Goal: Task Accomplishment & Management: Manage account settings

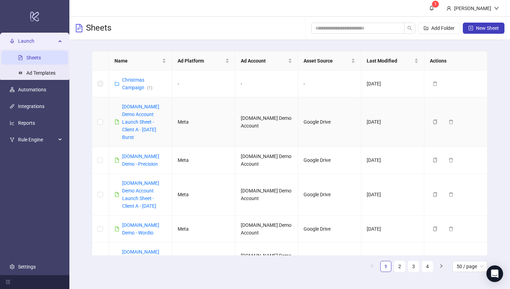
click at [141, 118] on div "[DOMAIN_NAME] Demo Account Launch Sheet - Client A - [DATE] Burst" at bounding box center [144, 122] width 44 height 38
click at [142, 113] on link "[DOMAIN_NAME] Demo Account Launch Sheet - Client A - [DATE] Burst" at bounding box center [140, 122] width 37 height 36
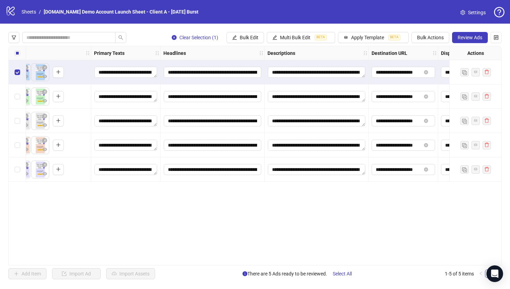
scroll to position [0, 324]
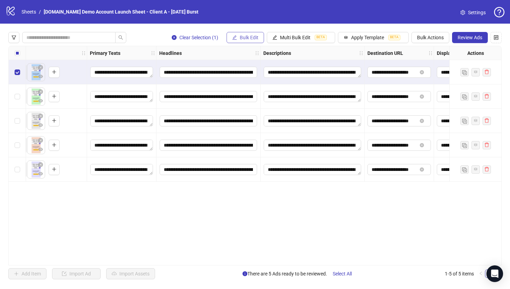
click at [241, 38] on span "Bulk Edit" at bounding box center [249, 38] width 19 height 6
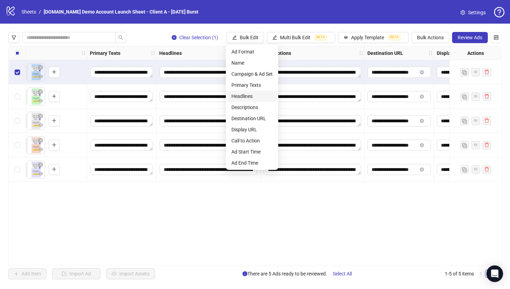
click at [243, 96] on span "Headlines" at bounding box center [251, 96] width 41 height 8
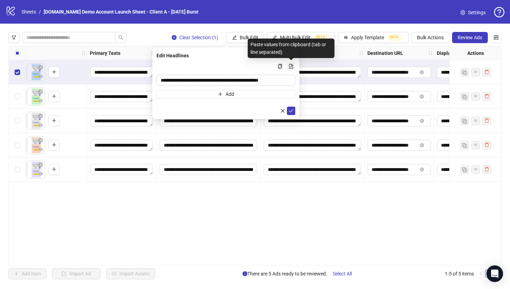
click at [291, 65] on icon "file-add" at bounding box center [291, 66] width 4 height 5
type input "**********"
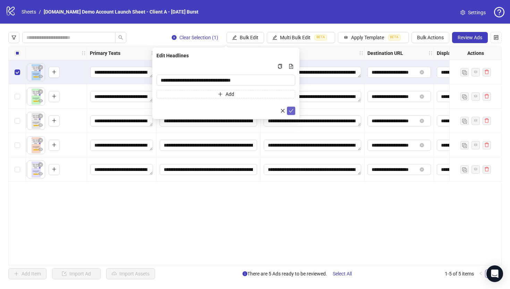
click at [290, 111] on icon "check" at bounding box center [291, 110] width 5 height 5
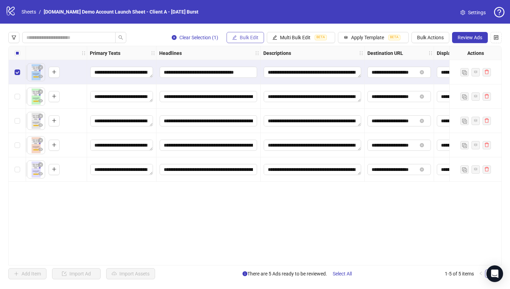
click at [242, 39] on span "Bulk Edit" at bounding box center [249, 38] width 19 height 6
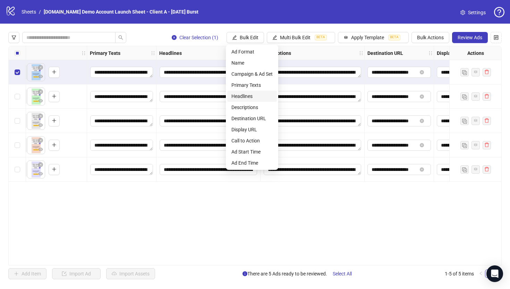
click at [236, 100] on span "Headlines" at bounding box center [251, 96] width 41 height 8
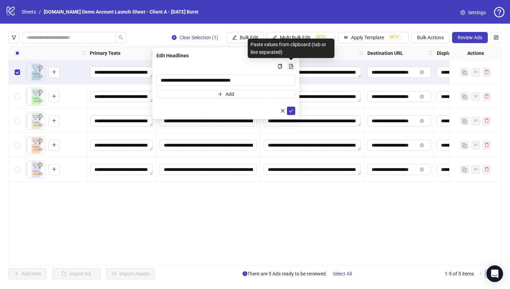
click at [292, 66] on icon "file-add" at bounding box center [291, 66] width 5 height 5
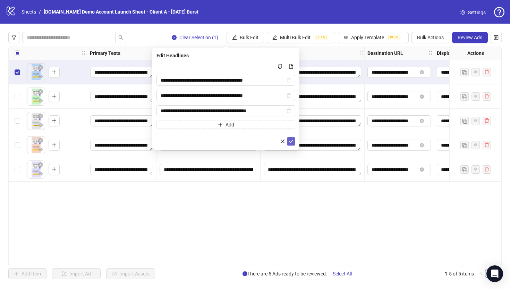
click at [290, 142] on icon "check" at bounding box center [291, 140] width 5 height 3
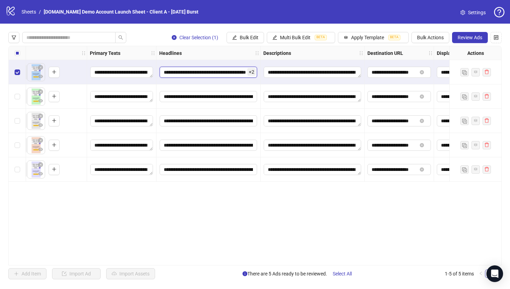
click at [206, 72] on input "**********" at bounding box center [208, 72] width 97 height 11
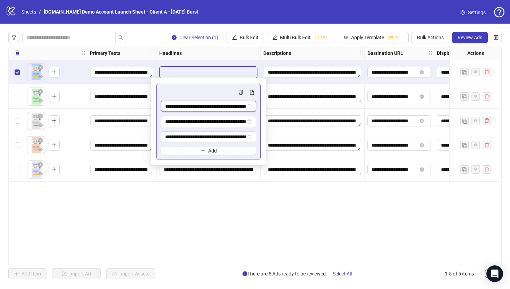
click at [239, 108] on input "**********" at bounding box center [205, 106] width 80 height 8
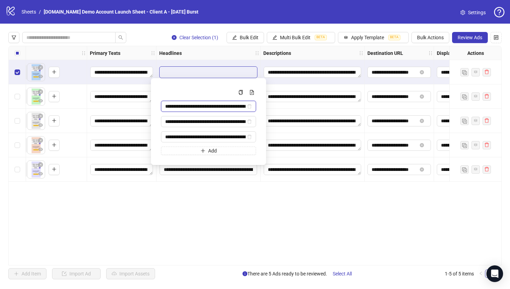
scroll to position [0, 23]
click at [228, 197] on div "**********" at bounding box center [254, 155] width 493 height 219
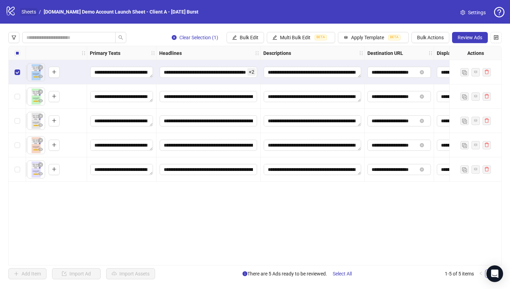
click at [31, 10] on link "Sheets" at bounding box center [28, 12] width 17 height 8
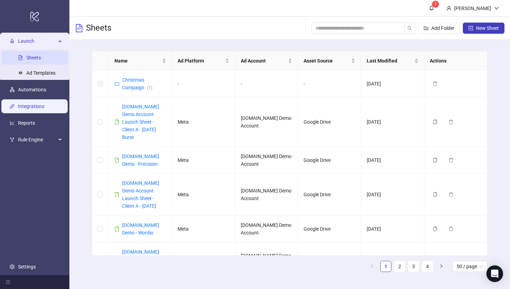
click at [31, 105] on link "Integrations" at bounding box center [31, 106] width 26 height 6
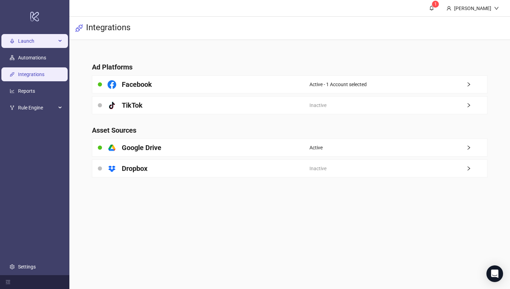
click at [29, 39] on span "Launch" at bounding box center [37, 41] width 38 height 14
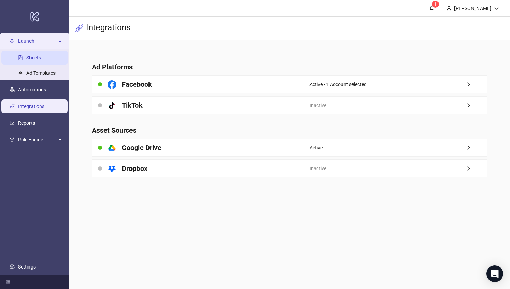
click at [38, 57] on link "Sheets" at bounding box center [33, 58] width 15 height 6
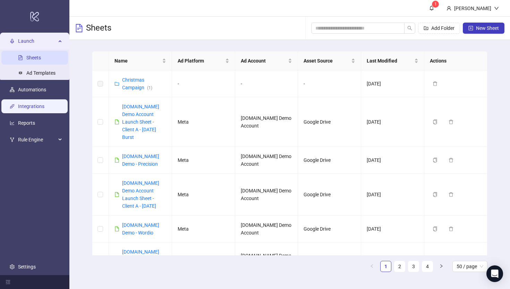
click at [20, 104] on link "Integrations" at bounding box center [31, 106] width 26 height 6
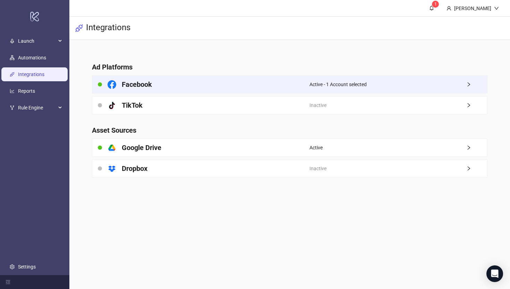
click at [254, 87] on div "Facebook" at bounding box center [200, 84] width 217 height 17
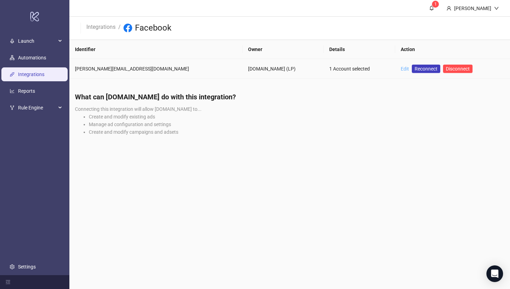
click at [401, 69] on link "Edit" at bounding box center [405, 69] width 8 height 6
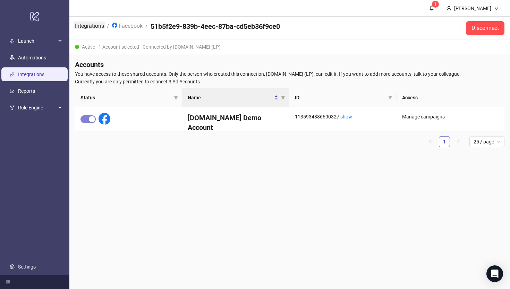
click at [89, 27] on link "Integrations" at bounding box center [90, 26] width 32 height 8
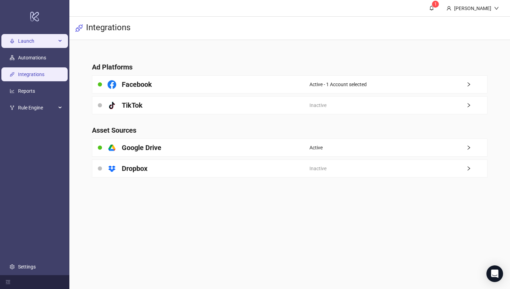
click at [19, 37] on span "Launch" at bounding box center [37, 41] width 38 height 14
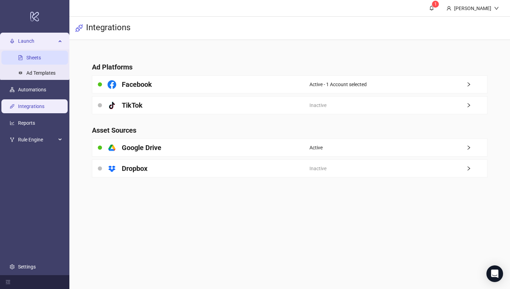
click at [32, 58] on link "Sheets" at bounding box center [33, 58] width 15 height 6
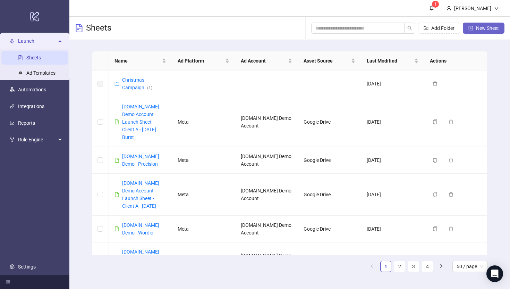
click at [416, 30] on span "New Sheet" at bounding box center [487, 28] width 23 height 6
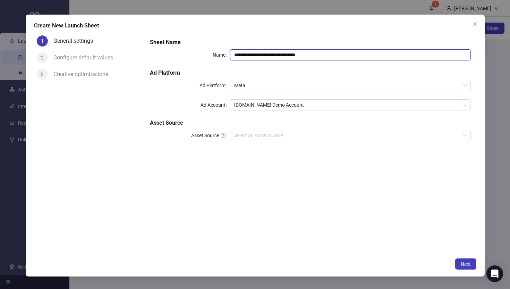
click at [322, 54] on input "**********" at bounding box center [350, 54] width 240 height 11
click at [326, 56] on input "**********" at bounding box center [350, 54] width 240 height 11
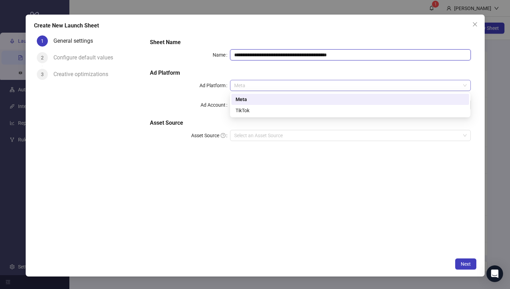
click at [243, 87] on span "Meta" at bounding box center [350, 85] width 232 height 10
type input "**********"
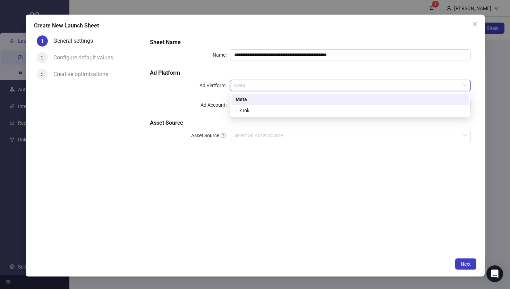
click at [241, 101] on div "Meta" at bounding box center [350, 99] width 229 height 8
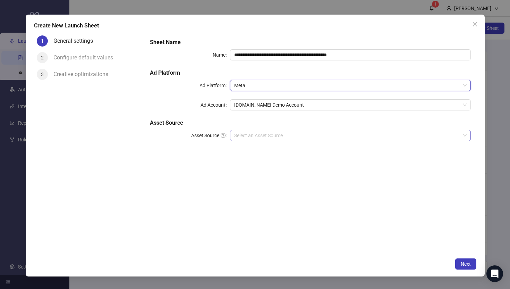
click at [257, 135] on input "Asset Source" at bounding box center [347, 135] width 226 height 10
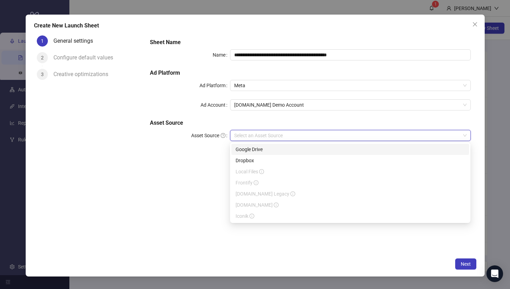
click at [250, 152] on div "Google Drive" at bounding box center [350, 149] width 229 height 8
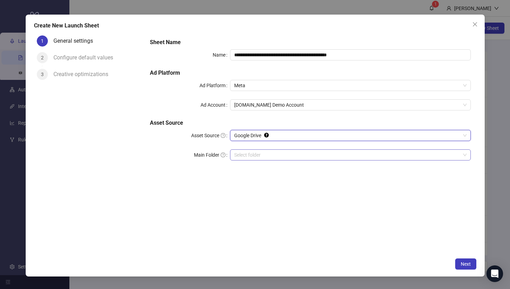
click at [239, 156] on input "Main Folder" at bounding box center [347, 154] width 226 height 10
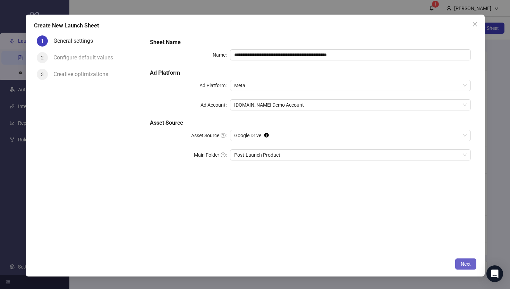
click at [416, 247] on span "Next" at bounding box center [466, 264] width 10 height 6
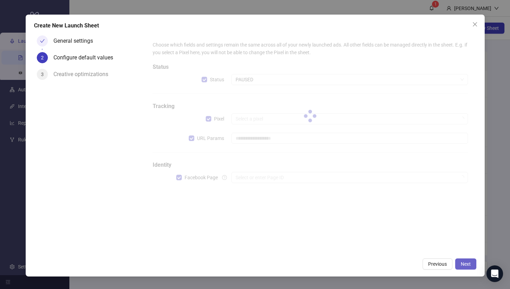
type input "**********"
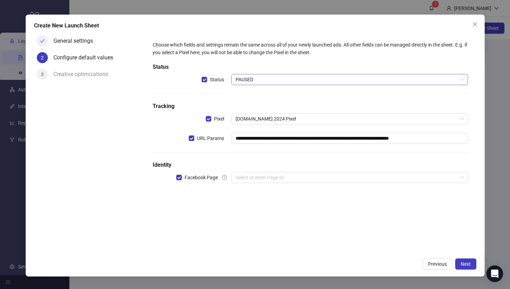
click at [242, 78] on span "PAUSED" at bounding box center [350, 79] width 228 height 10
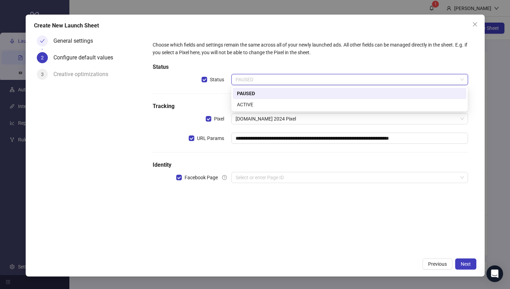
click at [217, 104] on h5 "Tracking" at bounding box center [310, 106] width 315 height 8
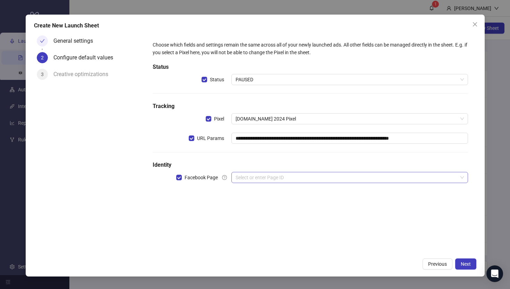
click at [245, 175] on input "search" at bounding box center [347, 177] width 222 height 10
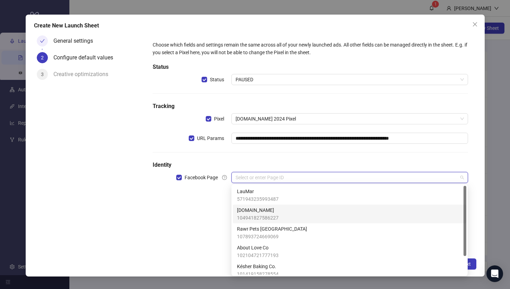
click at [242, 214] on span "104941827586227" at bounding box center [258, 218] width 42 height 8
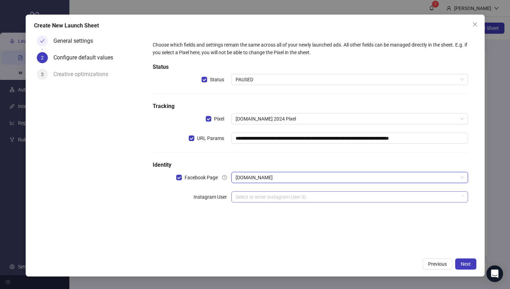
click at [241, 196] on input "search" at bounding box center [347, 196] width 222 height 10
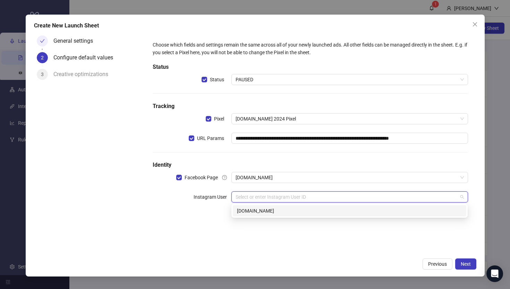
click at [242, 211] on div "[DOMAIN_NAME]" at bounding box center [349, 211] width 225 height 8
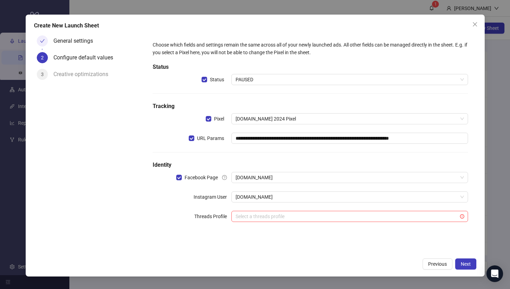
click at [166, 222] on div "**********" at bounding box center [310, 135] width 320 height 195
click at [416, 247] on span "Next" at bounding box center [466, 264] width 10 height 6
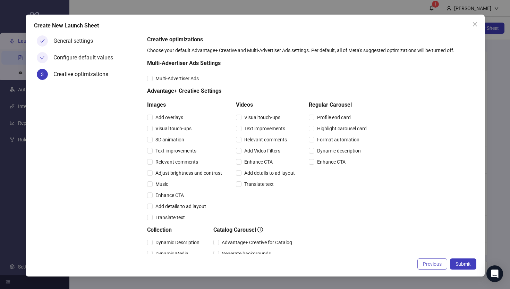
click at [416, 247] on span "Previous" at bounding box center [432, 264] width 19 height 6
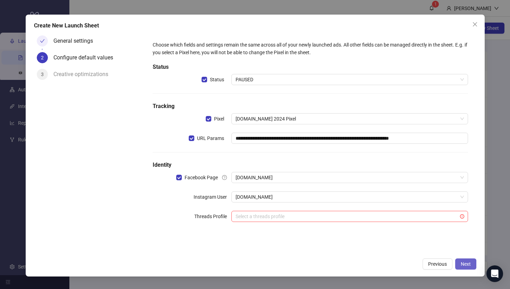
click at [416, 247] on span "Next" at bounding box center [466, 264] width 10 height 6
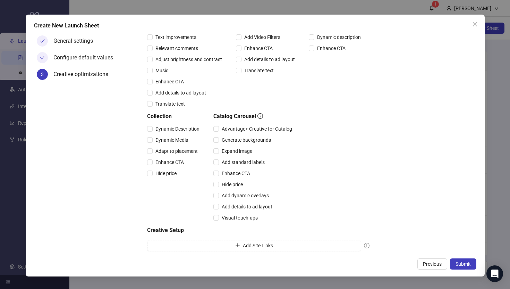
scroll to position [132, 0]
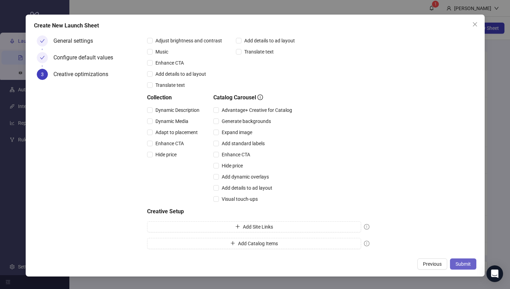
click at [416, 247] on span "Submit" at bounding box center [462, 264] width 15 height 6
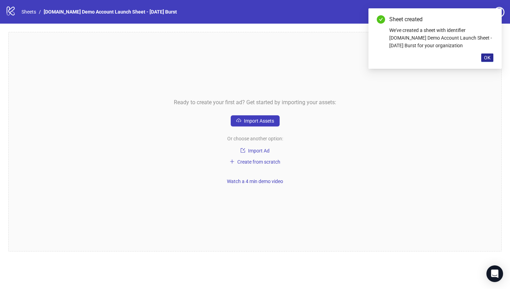
click at [416, 59] on span "OK" at bounding box center [487, 58] width 7 height 6
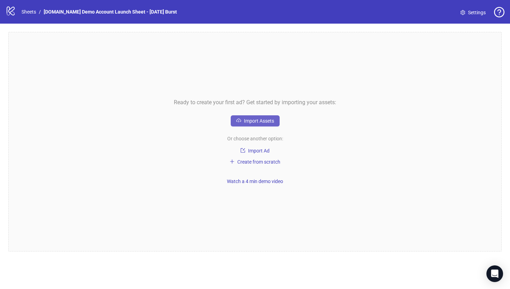
click at [254, 119] on span "Import Assets" at bounding box center [259, 121] width 30 height 6
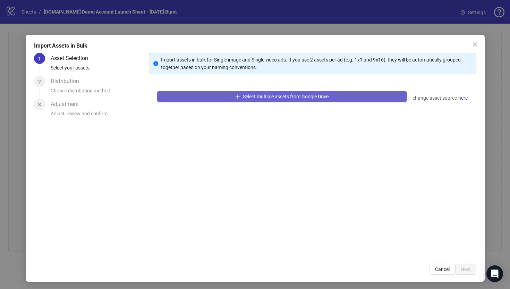
click at [289, 97] on span "Select multiple assets from Google Drive" at bounding box center [286, 97] width 86 height 6
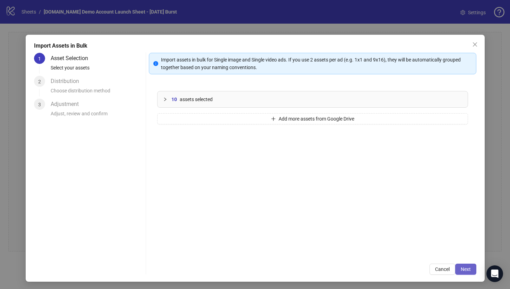
click at [416, 247] on span "Next" at bounding box center [466, 269] width 10 height 6
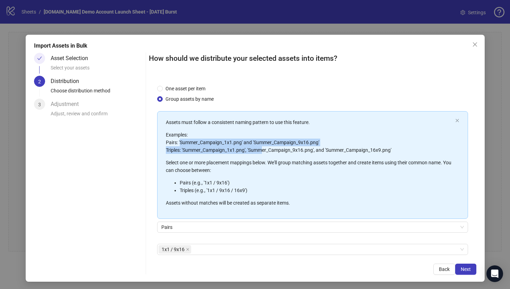
drag, startPoint x: 181, startPoint y: 142, endPoint x: 263, endPoint y: 152, distance: 83.2
click at [263, 152] on p "Examples: Pairs: 'Summer_Campaign_1x1.png' and 'Summer_Campaign_9x16.png' Tripl…" at bounding box center [309, 142] width 287 height 23
click at [211, 141] on p "Examples: Pairs: 'Summer_Campaign_1x1.png' and 'Summer_Campaign_9x16.png' Tripl…" at bounding box center [309, 142] width 287 height 23
drag, startPoint x: 226, startPoint y: 143, endPoint x: 232, endPoint y: 143, distance: 5.9
click at [232, 143] on p "Examples: Pairs: 'Summer_Campaign_1x1.png' and 'Summer_Campaign_9x16.png' Tripl…" at bounding box center [309, 142] width 287 height 23
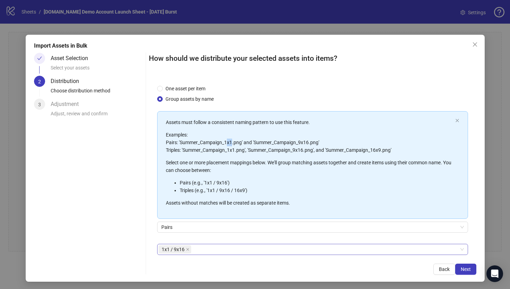
click at [198, 247] on div "1x1 / 9x16" at bounding box center [309, 249] width 301 height 10
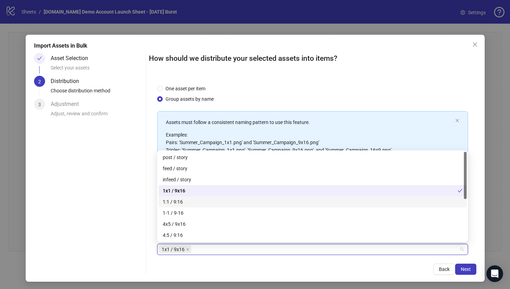
click at [149, 229] on div "One asset per item Group assets by name Assets must follow a consistent naming …" at bounding box center [312, 165] width 327 height 179
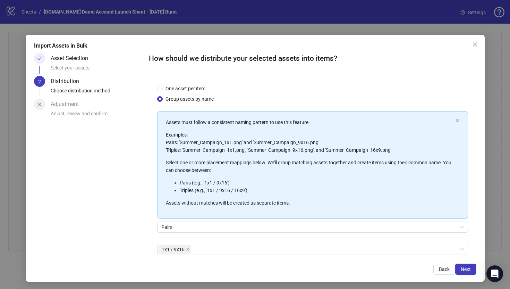
scroll to position [33, 0]
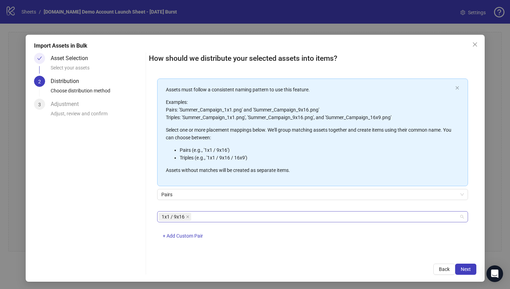
click at [221, 214] on div "1x1 / 9x16" at bounding box center [309, 217] width 301 height 10
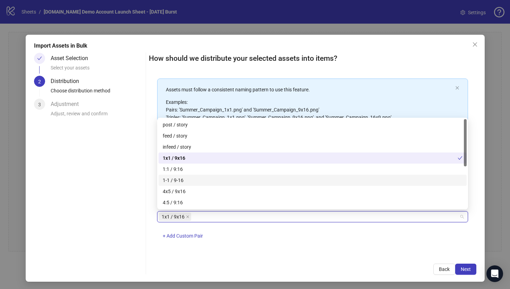
click at [228, 247] on div "One asset per item Group assets by name Assets must follow a consistent naming …" at bounding box center [312, 165] width 327 height 179
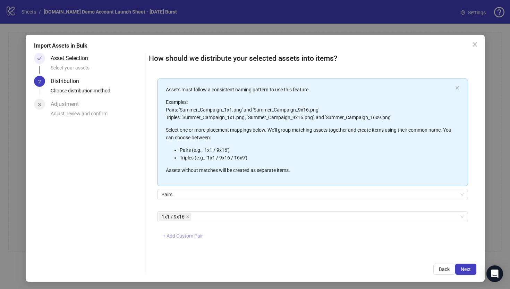
click at [170, 234] on span "+ Add Custom Pair" at bounding box center [183, 236] width 40 height 6
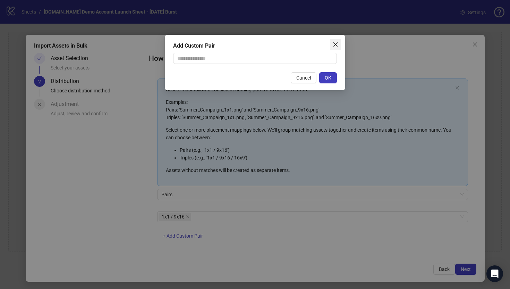
click at [335, 44] on icon "close" at bounding box center [335, 44] width 4 height 4
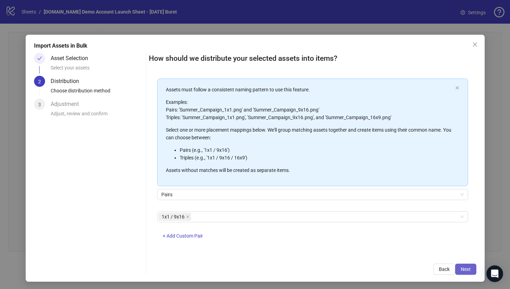
click at [416, 247] on span "Next" at bounding box center [466, 269] width 10 height 6
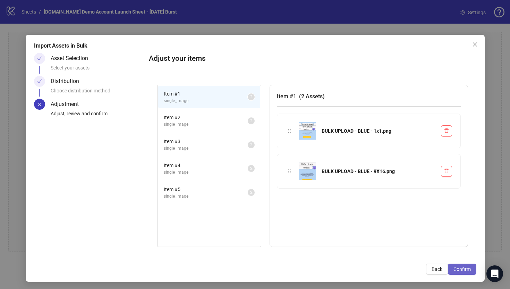
click at [416, 247] on span "Confirm" at bounding box center [461, 269] width 17 height 6
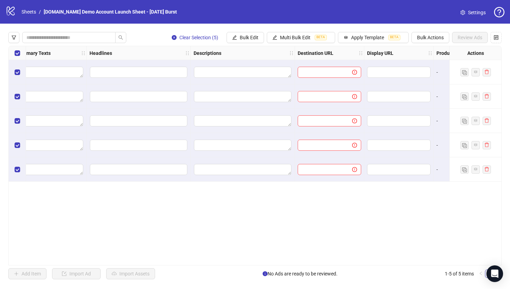
scroll to position [0, 395]
click at [416, 37] on icon "control" at bounding box center [496, 37] width 5 height 5
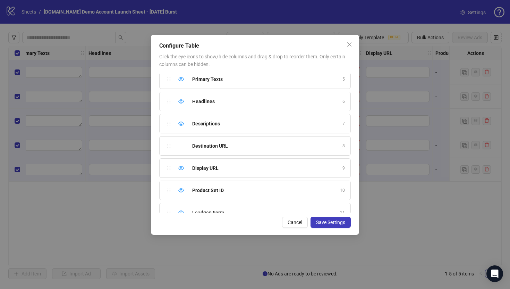
scroll to position [128, 0]
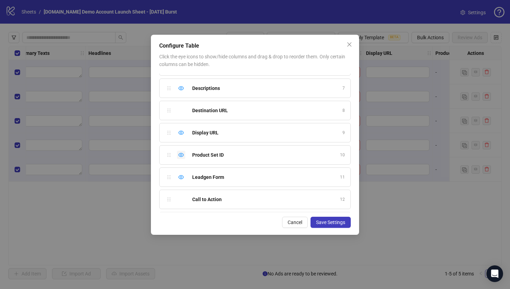
click at [178, 154] on div "Hide column" at bounding box center [181, 155] width 8 height 8
click at [182, 177] on icon "eye" at bounding box center [181, 177] width 6 height 6
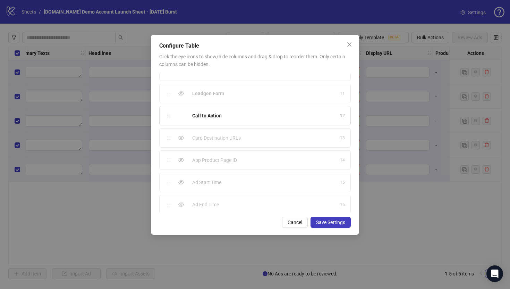
scroll to position [216, 0]
click at [180, 178] on icon "eye-invisible" at bounding box center [181, 177] width 6 height 5
click at [181, 199] on icon "eye-invisible" at bounding box center [181, 200] width 6 height 6
click at [329, 222] on span "Save Settings" at bounding box center [330, 222] width 29 height 6
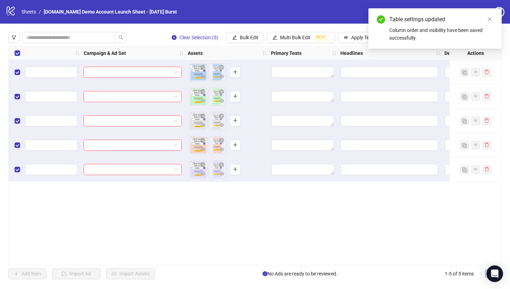
scroll to position [0, 128]
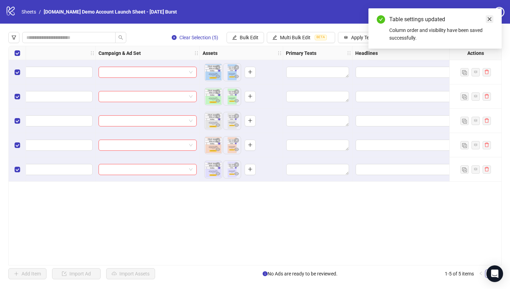
click at [416, 20] on icon "close" at bounding box center [489, 19] width 5 height 5
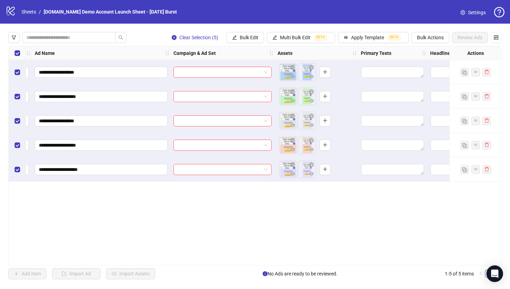
scroll to position [0, 0]
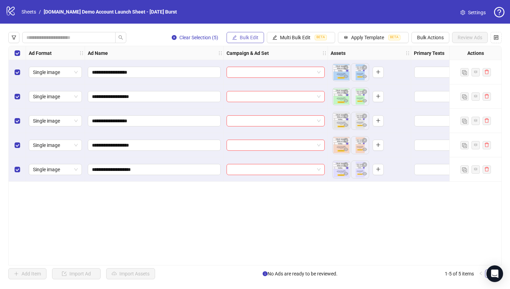
click at [243, 38] on span "Bulk Edit" at bounding box center [249, 38] width 19 height 6
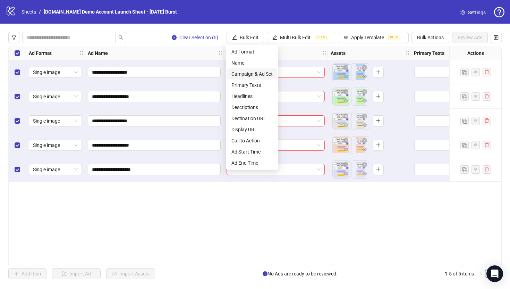
click at [238, 73] on span "Campaign & Ad Set" at bounding box center [251, 74] width 41 height 8
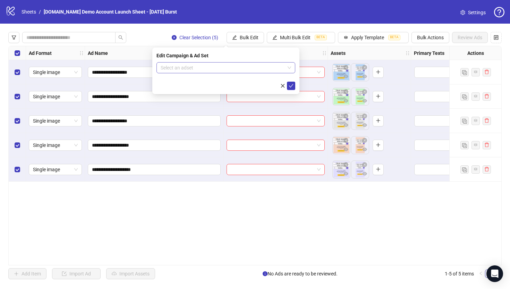
click at [184, 68] on input "search" at bounding box center [223, 67] width 124 height 10
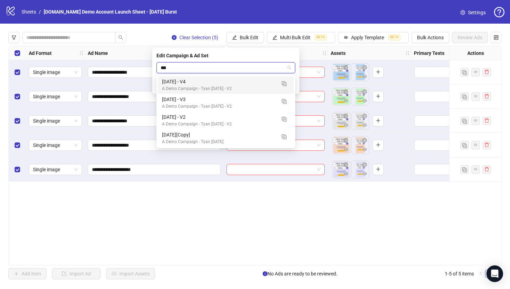
type input "****"
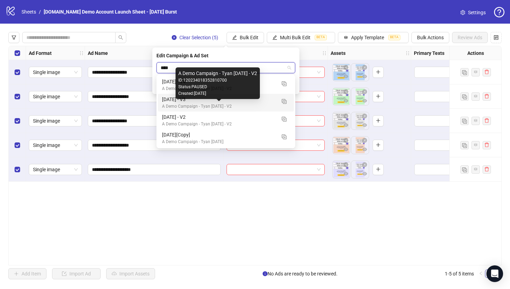
click at [172, 103] on div "A Demo Campaign - Tyan [DATE] - V2" at bounding box center [219, 106] width 114 height 7
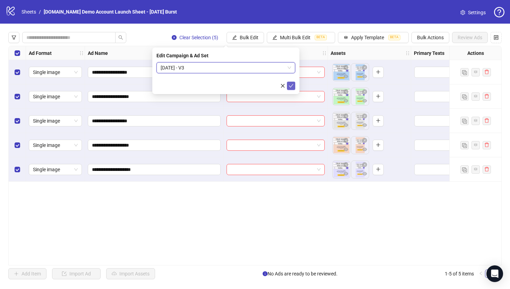
click at [292, 85] on icon "check" at bounding box center [291, 85] width 5 height 3
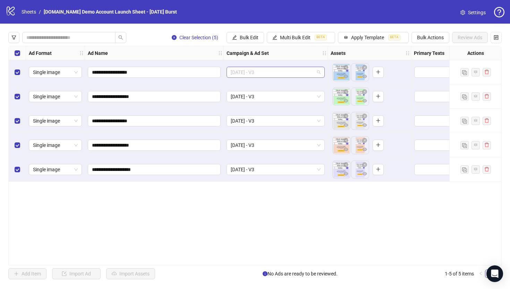
click at [271, 75] on span "[DATE] - V3" at bounding box center [276, 72] width 90 height 10
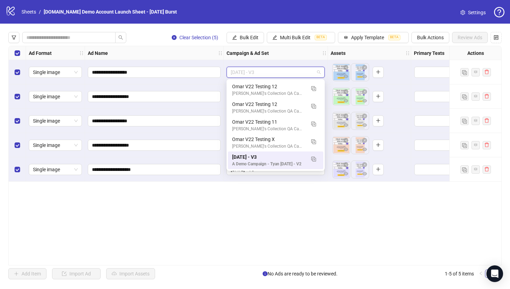
click at [258, 198] on div "**********" at bounding box center [254, 155] width 493 height 219
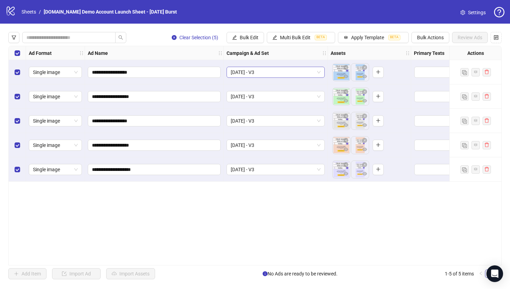
click at [257, 76] on span "[DATE] - V3" at bounding box center [276, 72] width 90 height 10
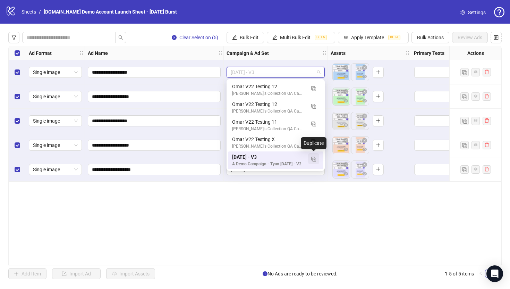
click at [314, 159] on img "button" at bounding box center [313, 158] width 5 height 5
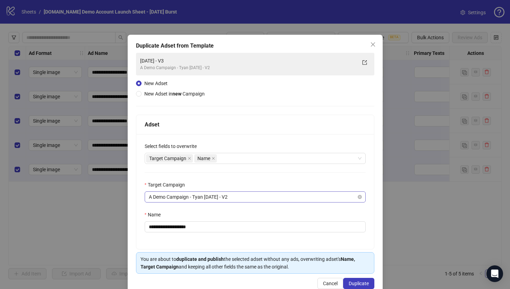
click at [163, 196] on span "A Demo Campaign - Tyan [DATE] - V2" at bounding box center [255, 196] width 213 height 10
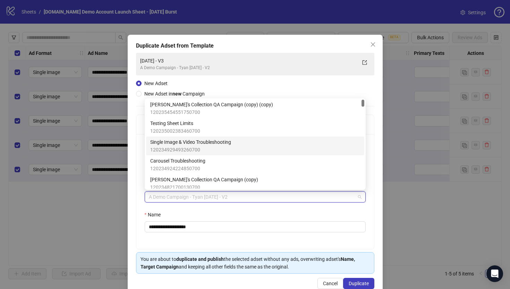
scroll to position [0, 0]
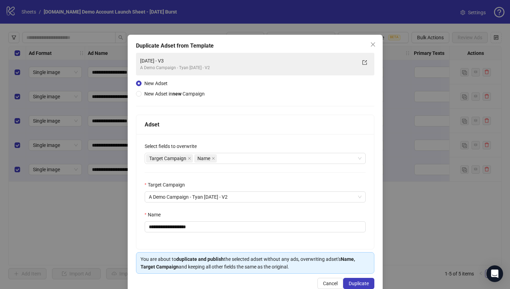
click at [134, 174] on div "**********" at bounding box center [255, 165] width 255 height 261
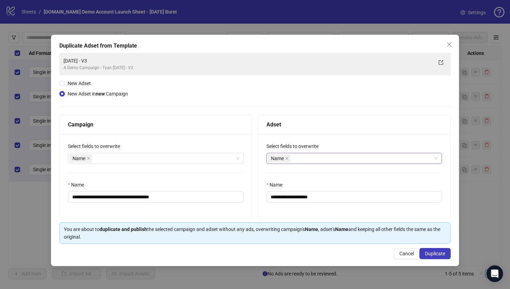
click at [305, 158] on div "Name" at bounding box center [350, 158] width 165 height 10
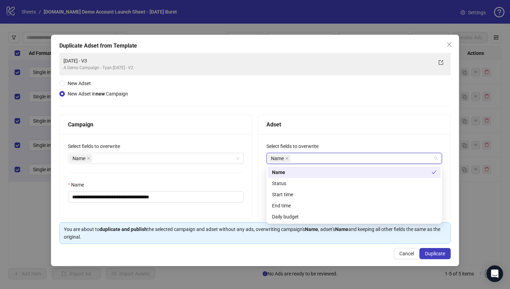
click at [306, 123] on div "Adset" at bounding box center [354, 124] width 176 height 9
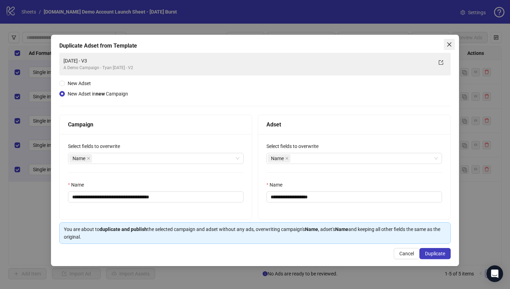
click at [416, 47] on icon "close" at bounding box center [449, 45] width 6 height 6
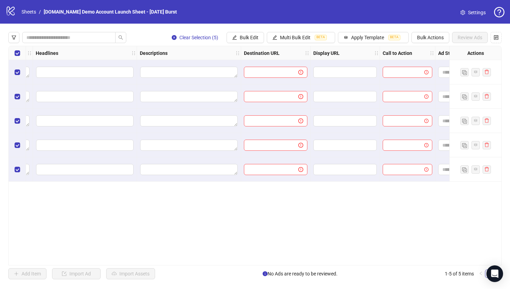
scroll to position [0, 461]
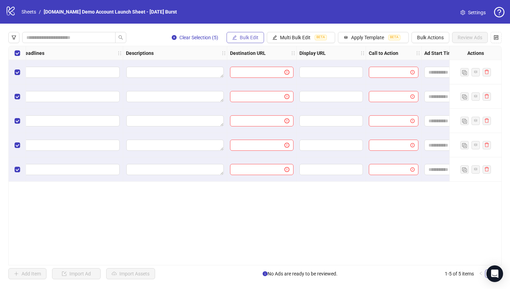
click at [244, 35] on span "Bulk Edit" at bounding box center [249, 38] width 19 height 6
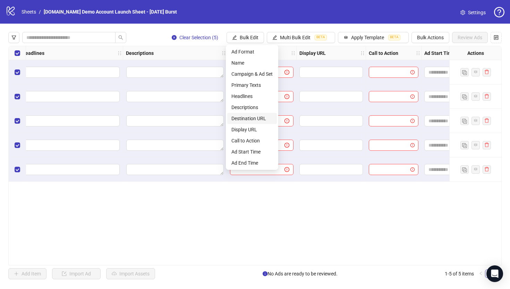
click at [238, 120] on span "Destination URL" at bounding box center [251, 118] width 41 height 8
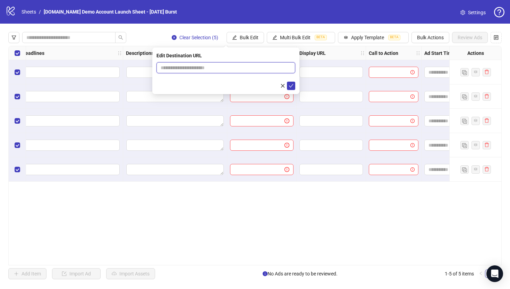
click at [201, 69] on input "text" at bounding box center [223, 68] width 125 height 8
type input "**********"
click at [292, 88] on span "submit" at bounding box center [291, 86] width 5 height 6
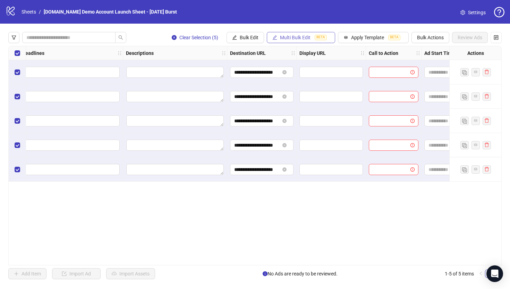
click at [289, 37] on span "Multi Bulk Edit" at bounding box center [295, 38] width 31 height 6
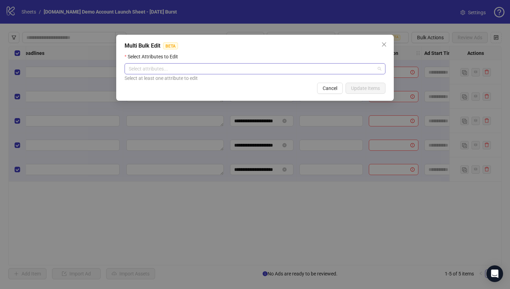
click at [139, 72] on div at bounding box center [251, 69] width 251 height 10
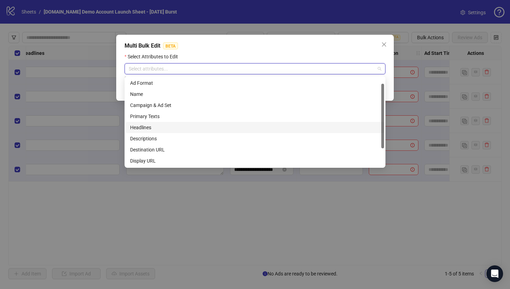
scroll to position [33, 0]
click at [137, 127] on div "Display URL" at bounding box center [255, 127] width 250 height 8
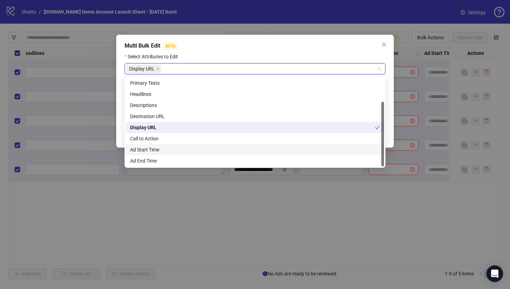
click at [142, 150] on div "Ad Start Time" at bounding box center [255, 150] width 250 height 8
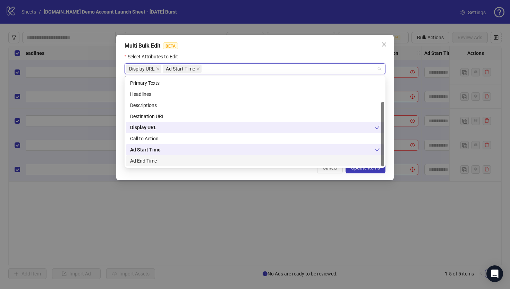
click at [142, 160] on div "Ad End Time" at bounding box center [255, 161] width 250 height 8
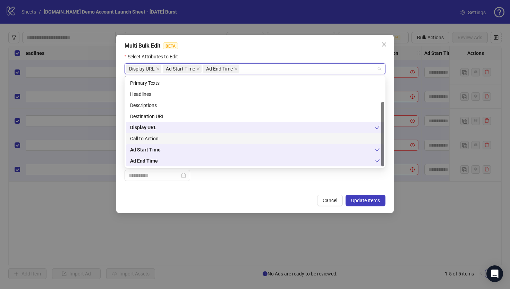
click at [139, 138] on div "Call to Action" at bounding box center [255, 139] width 250 height 8
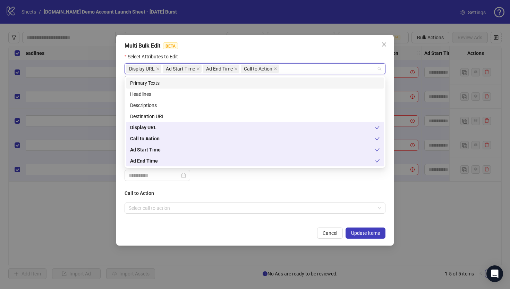
click at [251, 45] on div "Multi Bulk Edit BETA" at bounding box center [255, 46] width 261 height 8
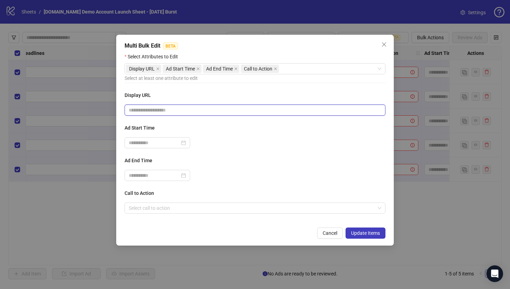
click at [149, 114] on input "text" at bounding box center [255, 109] width 261 height 11
type input "**********"
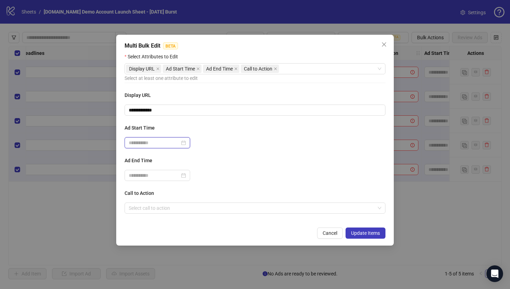
click at [147, 142] on input at bounding box center [154, 143] width 51 height 8
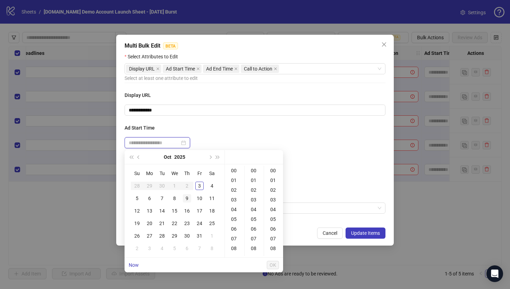
type input "**********"
click at [149, 199] on div "6" at bounding box center [149, 198] width 8 height 8
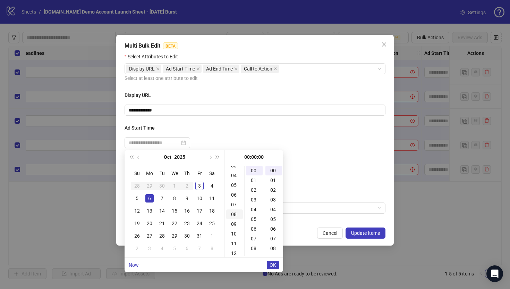
click at [234, 213] on div "08" at bounding box center [234, 214] width 17 height 10
type input "**********"
click at [274, 247] on span "OK" at bounding box center [273, 265] width 7 height 6
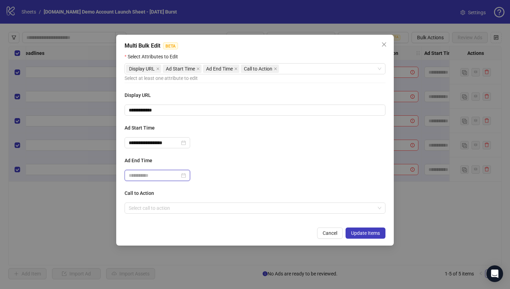
click at [156, 173] on input at bounding box center [154, 175] width 51 height 8
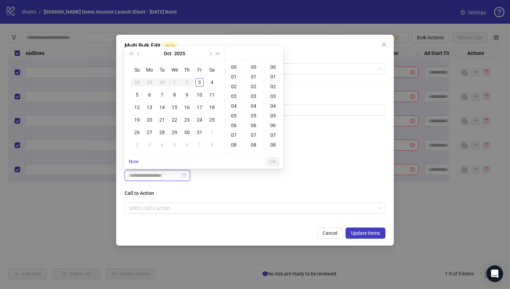
type input "**********"
click at [199, 133] on div "31" at bounding box center [199, 132] width 8 height 8
click at [234, 147] on div "17" at bounding box center [234, 149] width 17 height 10
type input "**********"
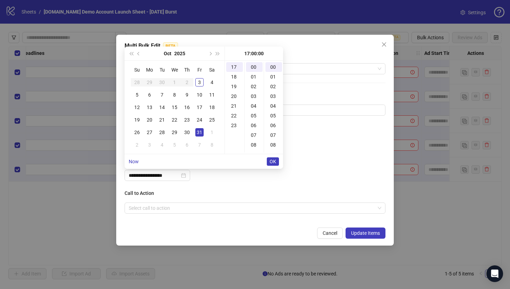
scroll to position [165, 0]
click at [272, 161] on span "OK" at bounding box center [273, 162] width 7 height 6
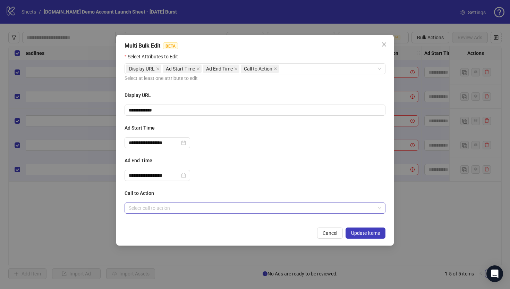
click at [150, 209] on input "search" at bounding box center [252, 208] width 246 height 10
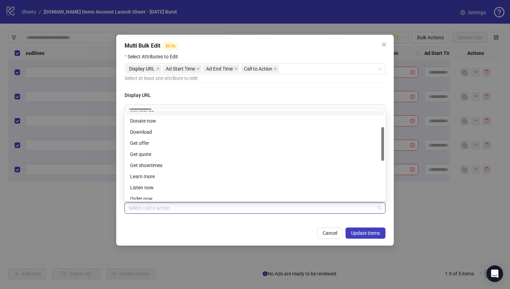
scroll to position [59, 0]
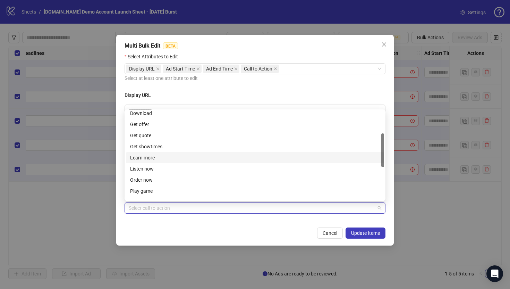
click at [143, 155] on div "Learn more" at bounding box center [255, 158] width 250 height 8
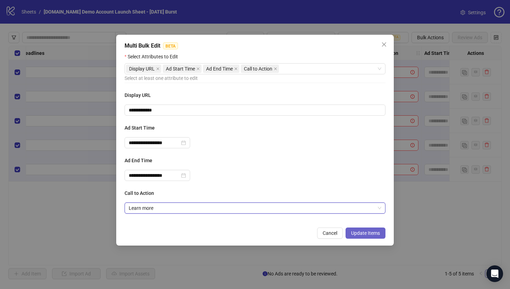
click at [356, 234] on span "Update Items" at bounding box center [365, 233] width 29 height 6
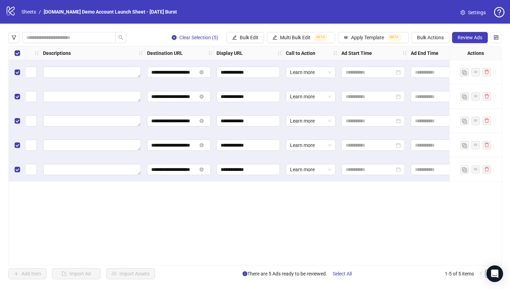
scroll to position [0, 572]
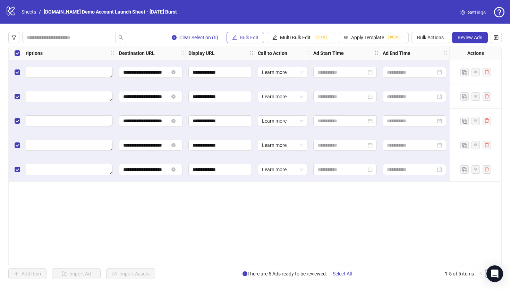
click at [246, 39] on span "Bulk Edit" at bounding box center [249, 38] width 19 height 6
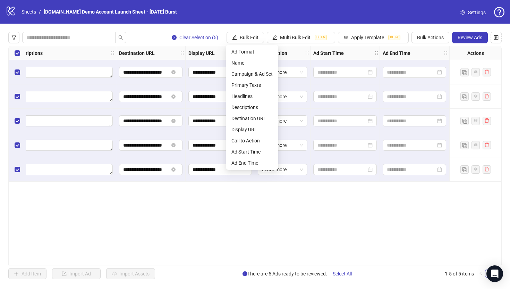
click at [237, 182] on div "**********" at bounding box center [254, 155] width 493 height 219
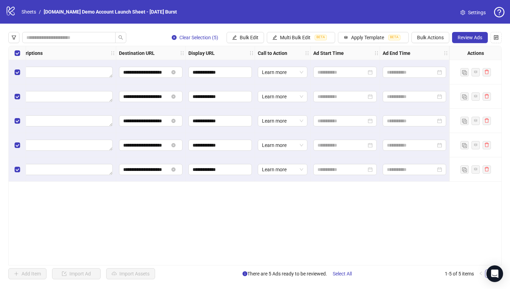
scroll to position [0, 550]
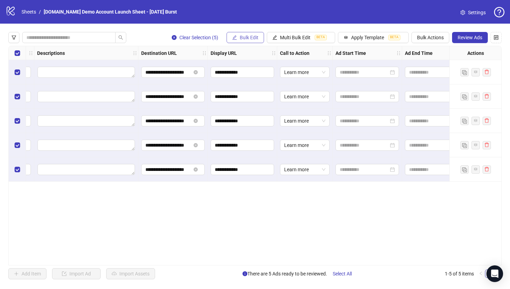
click at [243, 37] on span "Bulk Edit" at bounding box center [249, 38] width 19 height 6
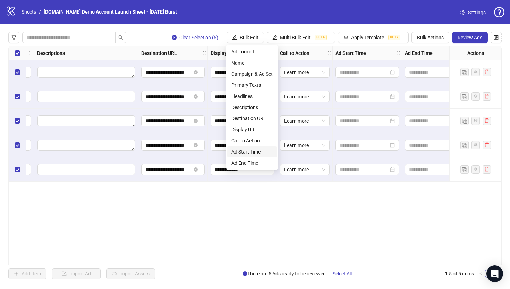
click at [244, 154] on span "Ad Start Time" at bounding box center [251, 152] width 41 height 8
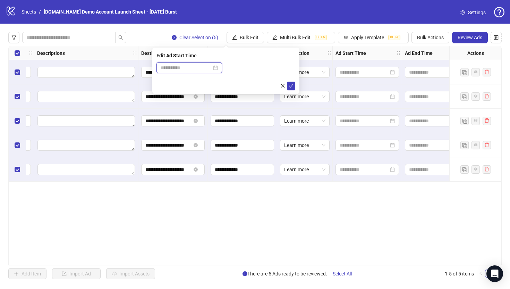
click at [184, 70] on input at bounding box center [186, 68] width 51 height 8
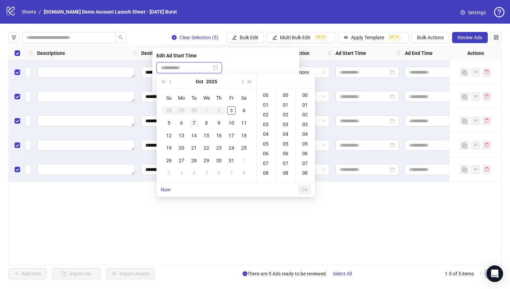
type input "**********"
click at [182, 122] on div "6" at bounding box center [181, 123] width 8 height 8
click at [266, 152] on div "09" at bounding box center [266, 151] width 17 height 10
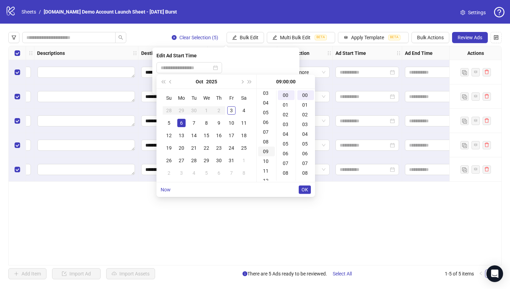
scroll to position [87, 0]
type input "**********"
click at [305, 191] on span "OK" at bounding box center [304, 190] width 7 height 6
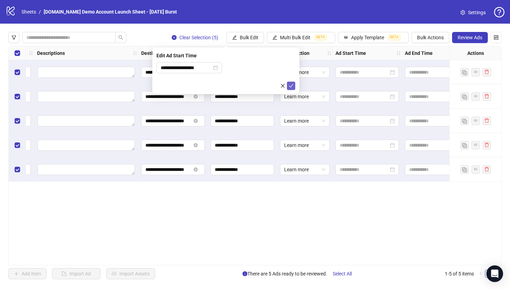
click at [292, 85] on icon "check" at bounding box center [291, 85] width 5 height 3
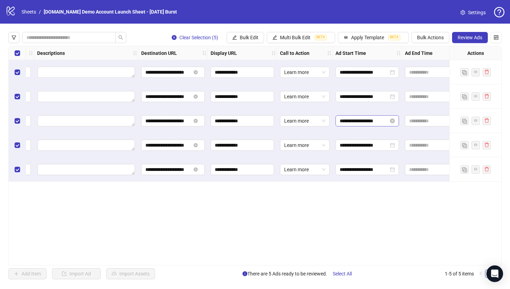
scroll to position [0, 572]
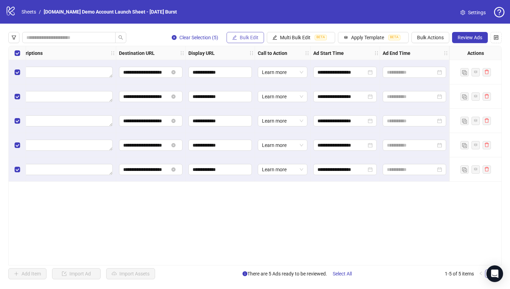
click at [243, 40] on span "Bulk Edit" at bounding box center [249, 38] width 19 height 6
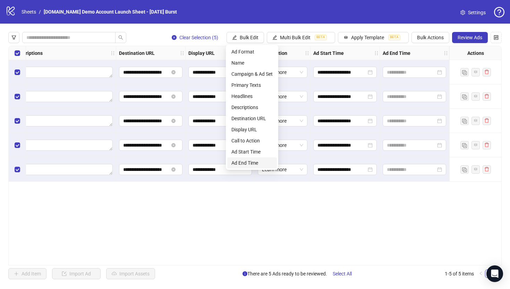
click at [244, 162] on span "Ad End Time" at bounding box center [251, 163] width 41 height 8
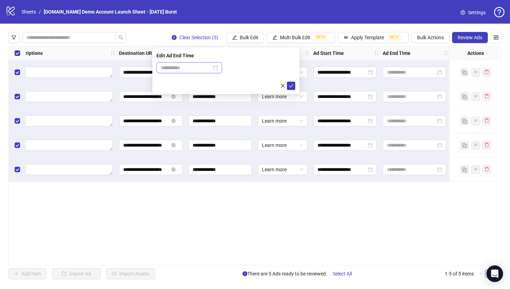
click at [197, 63] on div at bounding box center [189, 67] width 66 height 11
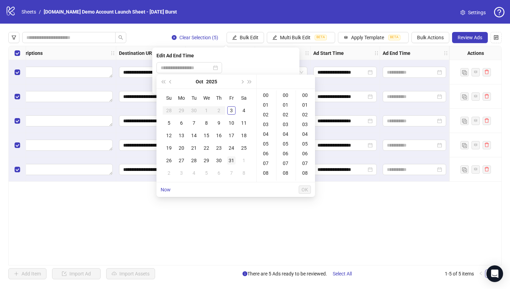
click at [231, 160] on div "31" at bounding box center [231, 160] width 8 height 8
click at [266, 168] on div "17" at bounding box center [266, 169] width 17 height 10
type input "**********"
click at [303, 190] on span "OK" at bounding box center [304, 190] width 7 height 6
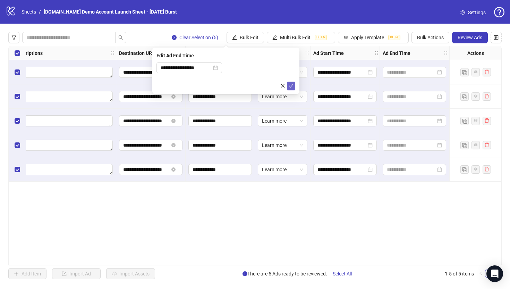
click at [291, 88] on icon "check" at bounding box center [291, 85] width 5 height 5
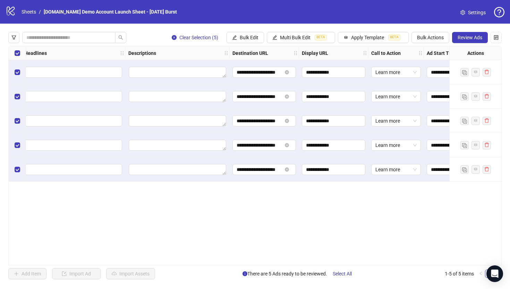
scroll to position [0, 458]
click at [242, 34] on button "Bulk Edit" at bounding box center [244, 37] width 37 height 11
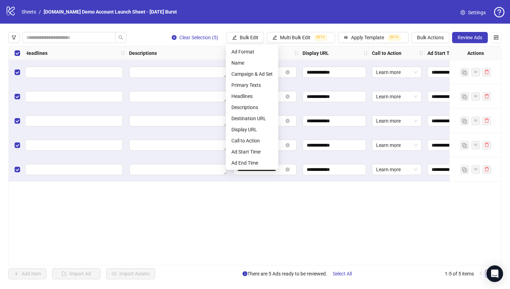
click at [267, 215] on div "**********" at bounding box center [254, 155] width 493 height 219
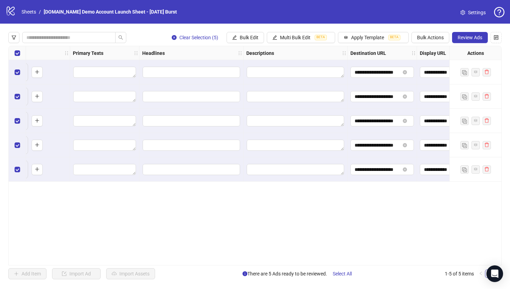
scroll to position [0, 337]
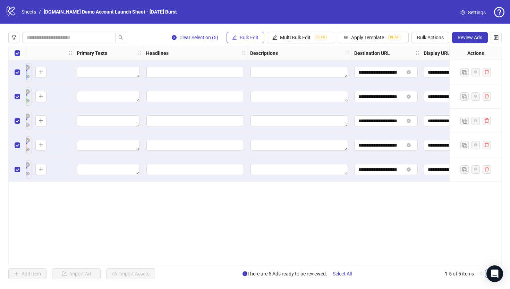
click at [245, 33] on button "Bulk Edit" at bounding box center [244, 37] width 37 height 11
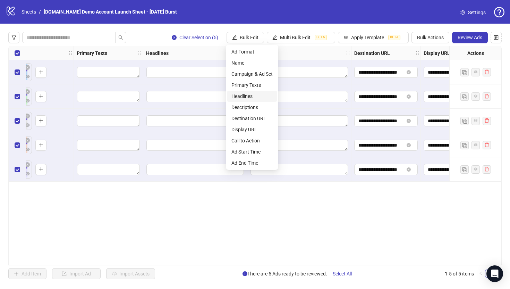
click at [240, 99] on span "Headlines" at bounding box center [251, 96] width 41 height 8
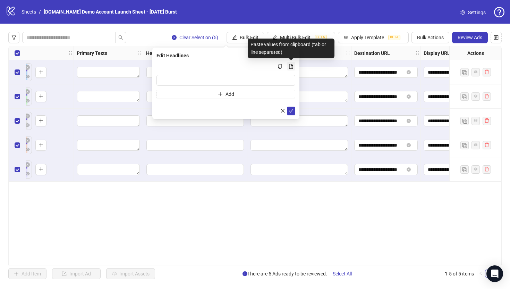
click at [290, 66] on icon "file-add" at bounding box center [291, 66] width 4 height 5
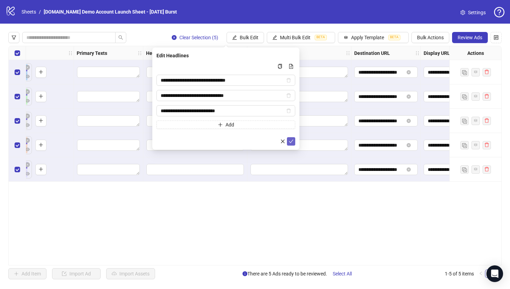
click at [291, 143] on icon "check" at bounding box center [291, 141] width 5 height 5
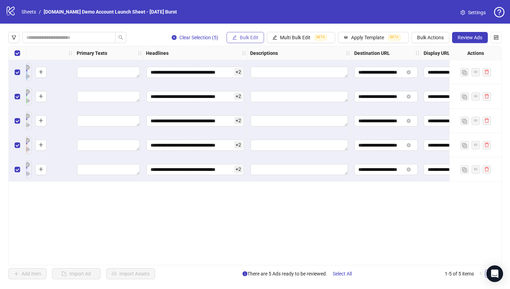
click at [242, 40] on span "Bulk Edit" at bounding box center [249, 38] width 19 height 6
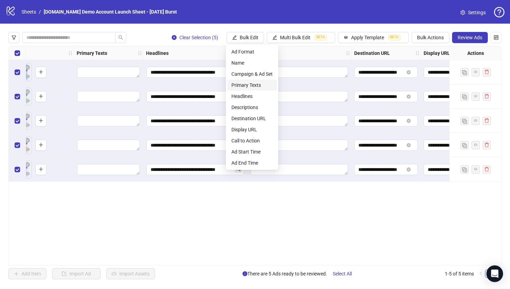
click at [238, 85] on span "Primary Texts" at bounding box center [251, 85] width 41 height 8
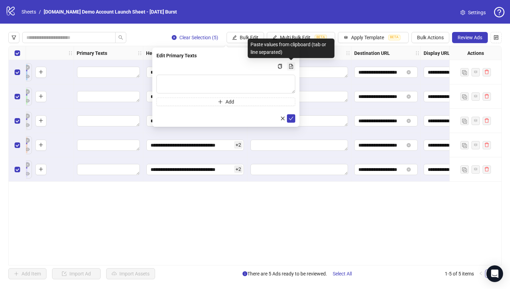
click at [291, 65] on icon "file-add" at bounding box center [291, 66] width 5 height 5
type textarea "**********"
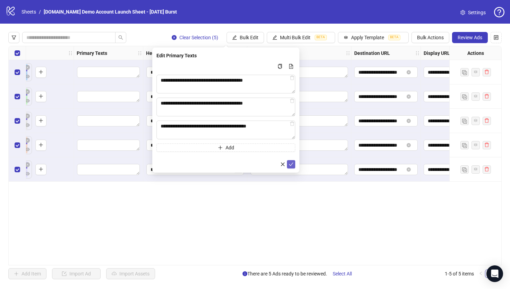
click at [291, 163] on icon "check" at bounding box center [291, 164] width 5 height 5
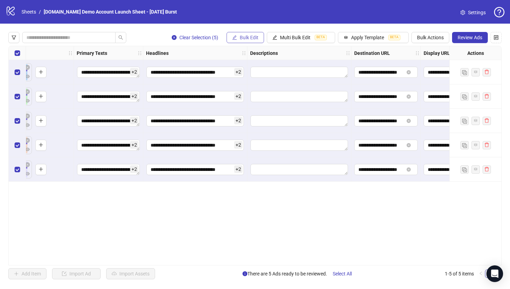
click at [235, 39] on icon "edit" at bounding box center [234, 37] width 5 height 5
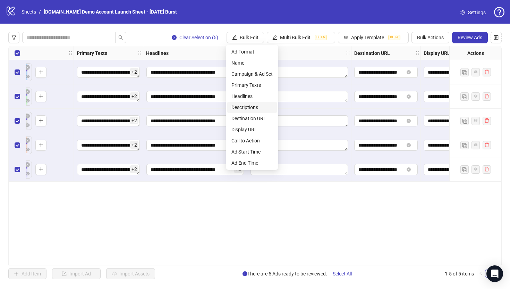
click at [238, 107] on span "Descriptions" at bounding box center [251, 107] width 41 height 8
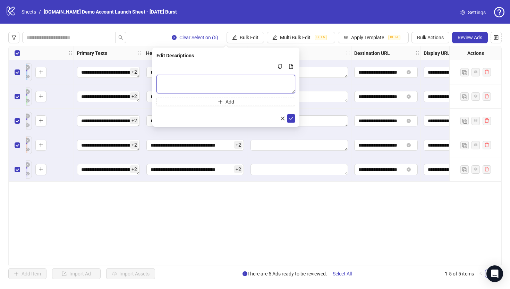
click at [200, 82] on textarea "Multi-text input container - paste or copy values" at bounding box center [225, 84] width 139 height 19
type textarea "*****"
click at [289, 120] on span "submit" at bounding box center [291, 119] width 5 height 6
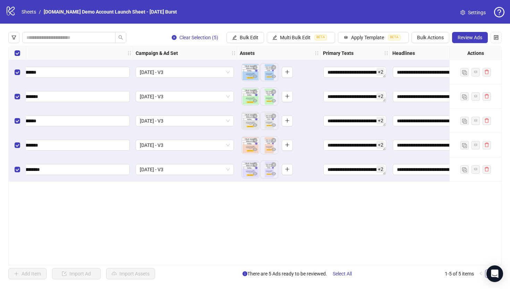
scroll to position [0, 89]
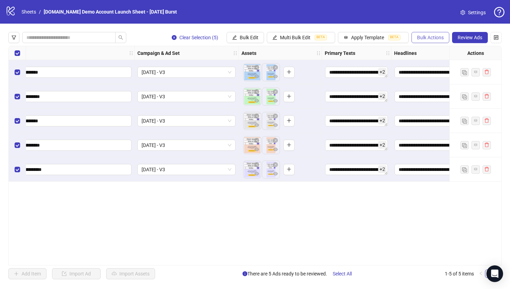
click at [416, 37] on span "Bulk Actions" at bounding box center [430, 38] width 27 height 6
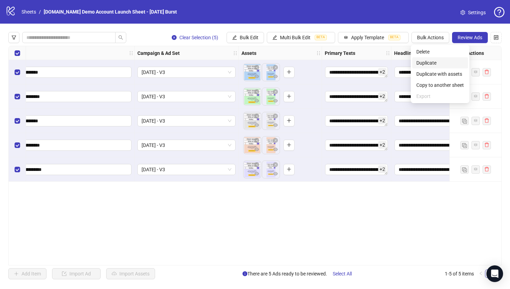
click at [416, 62] on span "Duplicate" at bounding box center [440, 63] width 48 height 8
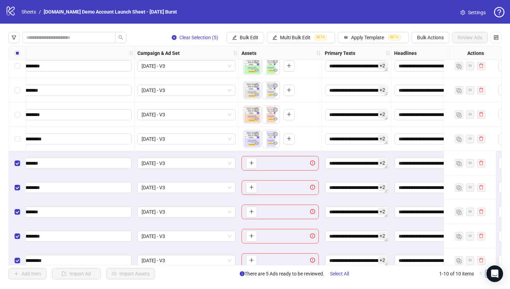
scroll to position [41, 89]
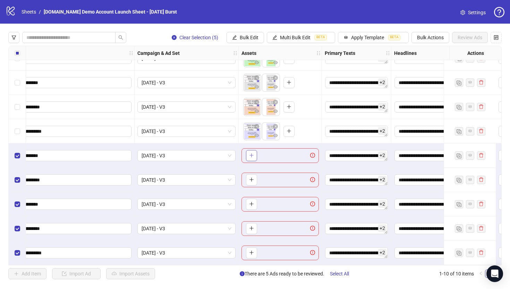
click at [251, 153] on icon "plus" at bounding box center [251, 155] width 0 height 4
click at [416, 39] on span "Bulk Actions" at bounding box center [430, 38] width 27 height 6
click at [416, 49] on span "Delete" at bounding box center [440, 52] width 48 height 8
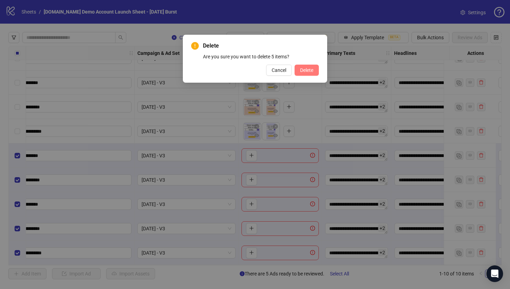
click at [298, 69] on button "Delete" at bounding box center [306, 70] width 24 height 11
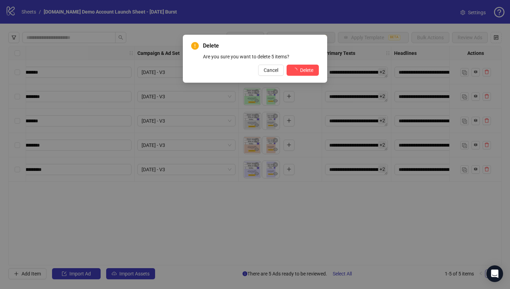
scroll to position [0, 89]
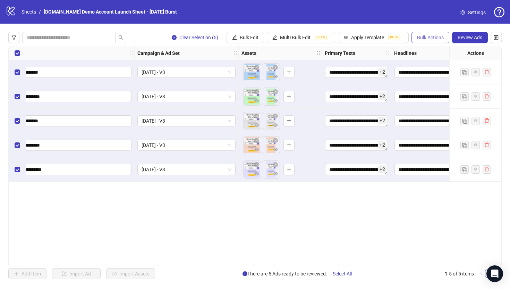
click at [416, 38] on span "Bulk Actions" at bounding box center [430, 38] width 27 height 6
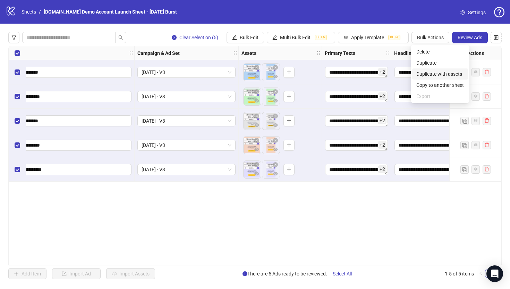
click at [416, 74] on span "Duplicate with assets" at bounding box center [440, 74] width 48 height 8
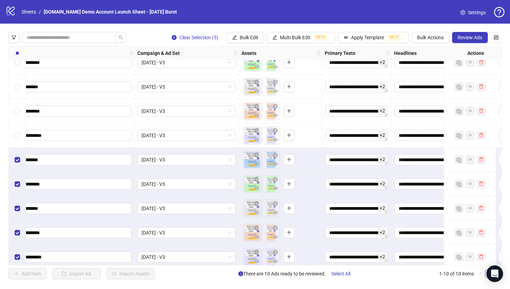
scroll to position [41, 89]
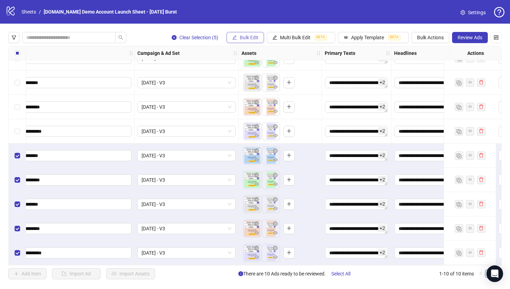
click at [245, 38] on span "Bulk Edit" at bounding box center [249, 38] width 19 height 6
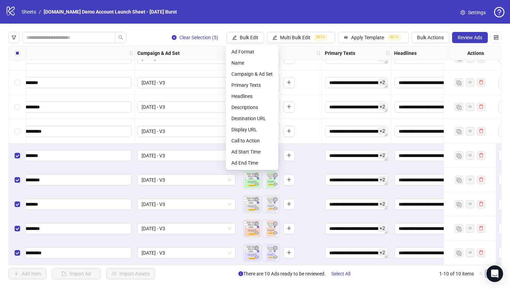
click at [150, 32] on div "Clear Selection (5) Bulk Edit Multi Bulk Edit BETA Apply Template BETA Bulk Act…" at bounding box center [254, 37] width 493 height 11
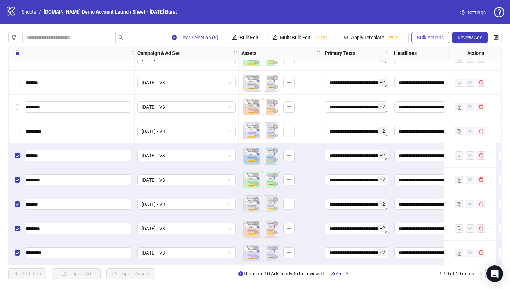
click at [416, 37] on span "Bulk Actions" at bounding box center [430, 38] width 27 height 6
click at [416, 49] on span "Delete" at bounding box center [440, 52] width 48 height 8
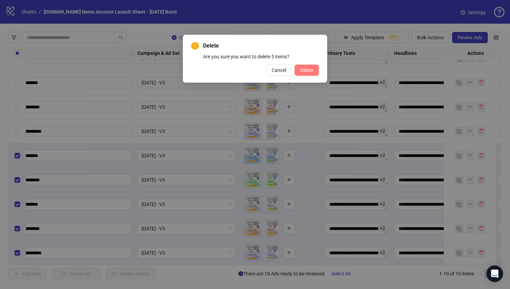
click at [310, 70] on span "Delete" at bounding box center [306, 70] width 13 height 6
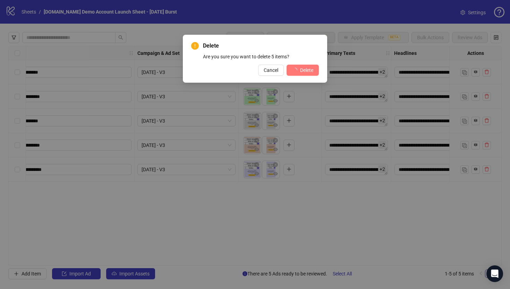
scroll to position [0, 89]
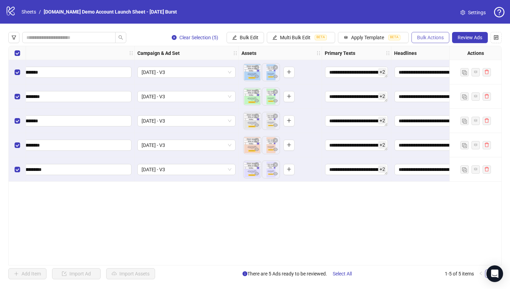
click at [416, 34] on button "Bulk Actions" at bounding box center [430, 37] width 38 height 11
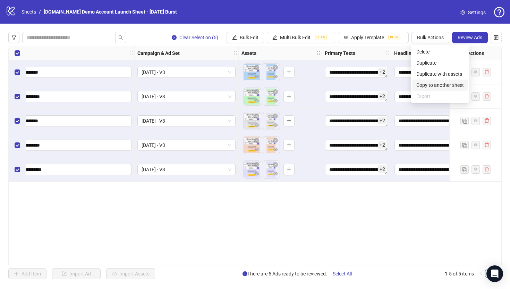
click at [416, 86] on span "Copy to another sheet" at bounding box center [440, 85] width 48 height 8
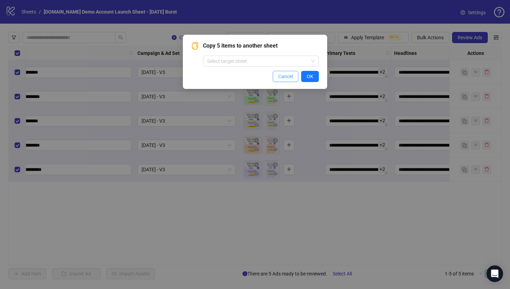
click at [284, 76] on span "Cancel" at bounding box center [285, 77] width 15 height 6
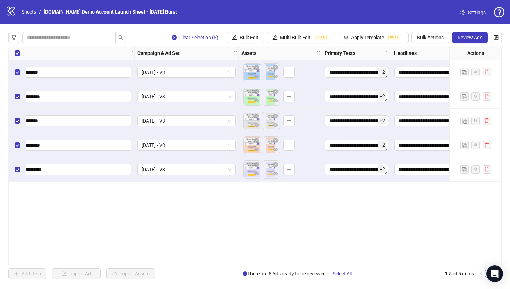
click at [12, 56] on div "Select all rows" at bounding box center [17, 53] width 17 height 14
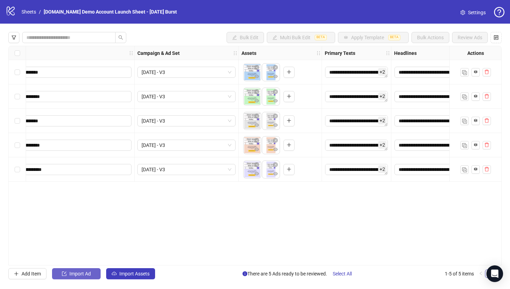
click at [74, 247] on button "Import Ad" at bounding box center [76, 273] width 49 height 11
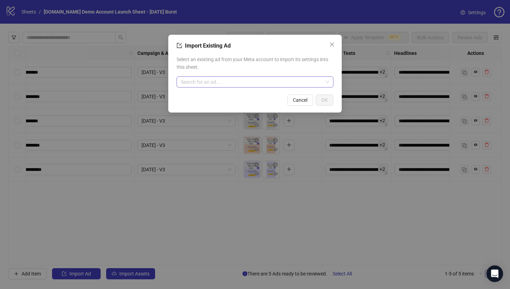
click at [186, 85] on input "search" at bounding box center [252, 82] width 142 height 10
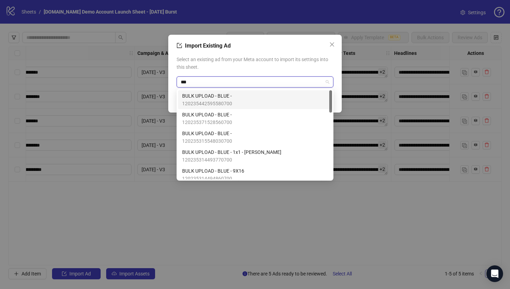
type input "****"
click at [220, 101] on span "120235442595580700" at bounding box center [207, 104] width 50 height 8
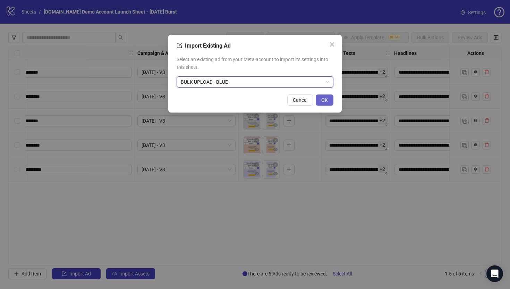
click at [323, 100] on span "OK" at bounding box center [324, 100] width 7 height 6
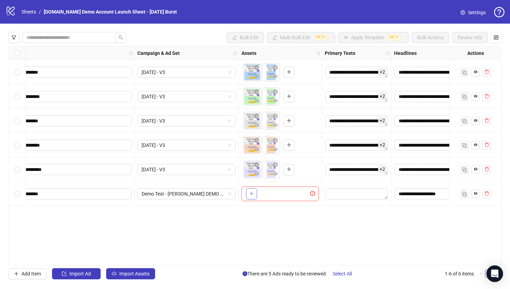
click at [253, 194] on icon "plus" at bounding box center [251, 193] width 5 height 5
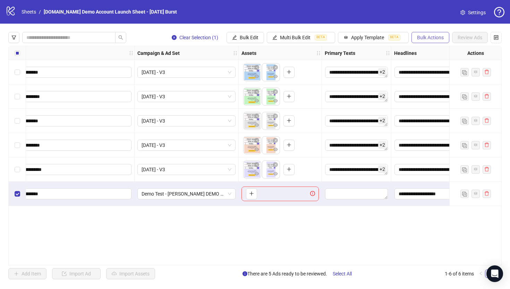
click at [416, 38] on span "Bulk Actions" at bounding box center [430, 38] width 27 height 6
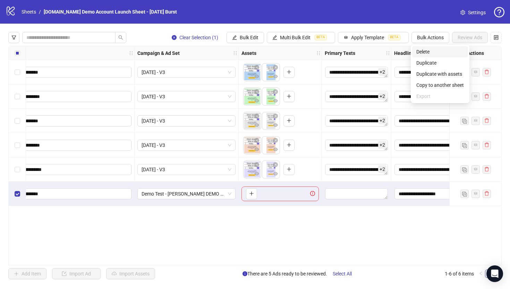
click at [416, 49] on span "Delete" at bounding box center [440, 52] width 48 height 8
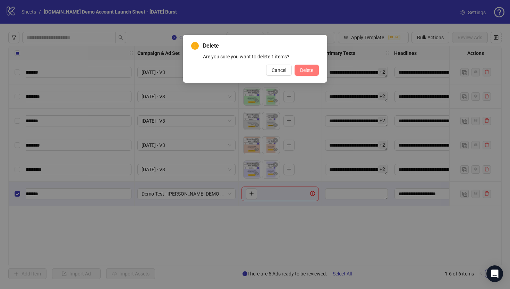
click at [308, 71] on span "Delete" at bounding box center [306, 70] width 13 height 6
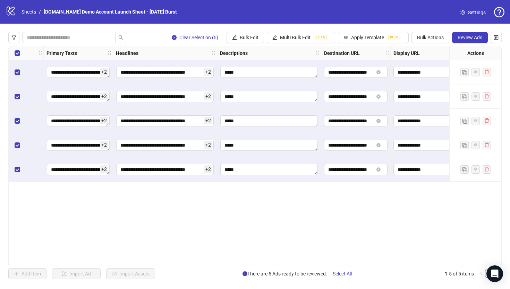
scroll to position [0, 390]
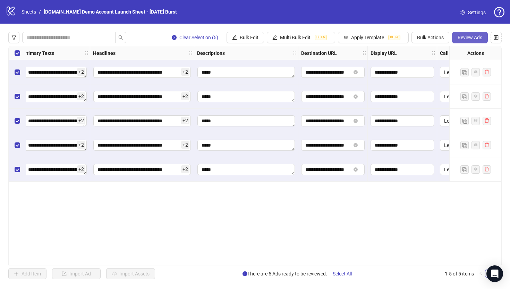
click at [416, 41] on button "Review Ads" at bounding box center [470, 37] width 36 height 11
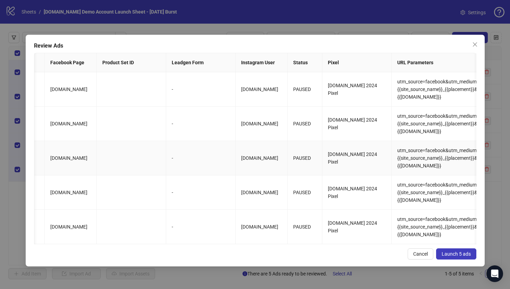
scroll to position [0, 685]
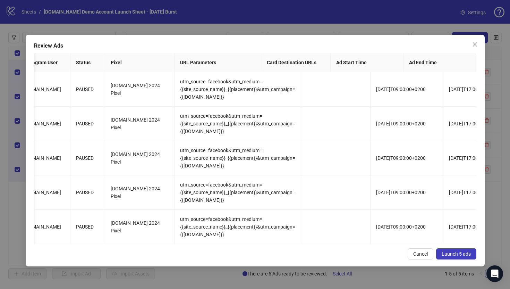
click at [416, 247] on span "Launch 5 ads" at bounding box center [456, 254] width 29 height 6
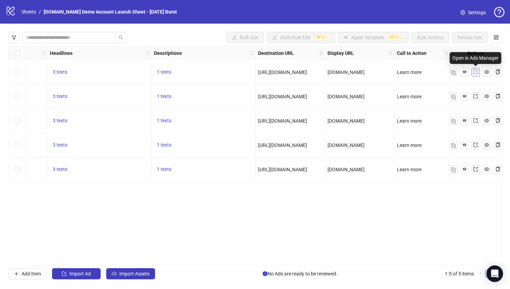
click at [416, 71] on icon "export" at bounding box center [475, 71] width 5 height 5
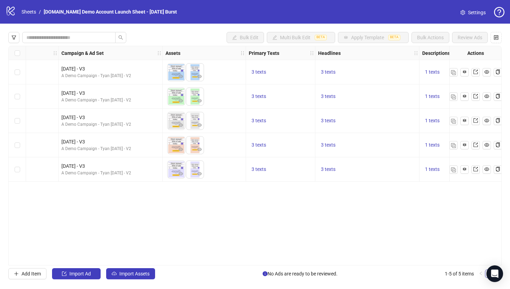
scroll to position [0, 140]
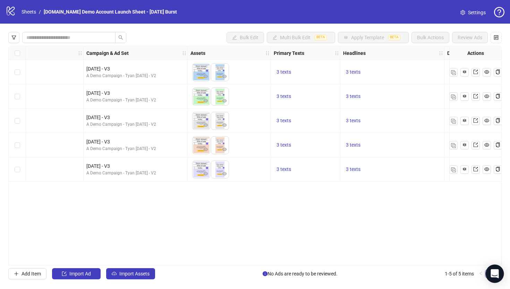
click at [416, 247] on icon "Open Intercom Messenger" at bounding box center [494, 273] width 8 height 9
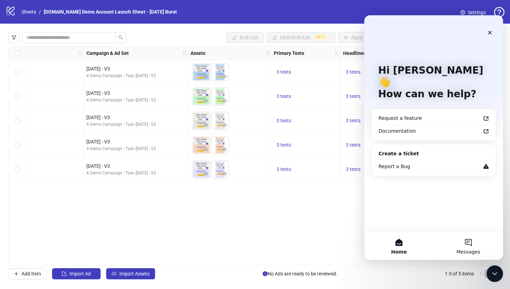
scroll to position [0, 0]
click at [387, 114] on div "Request a feature" at bounding box center [429, 117] width 102 height 7
click at [394, 127] on div "Documentation" at bounding box center [429, 130] width 102 height 7
click at [416, 247] on icon "Close Intercom Messenger" at bounding box center [493, 272] width 8 height 8
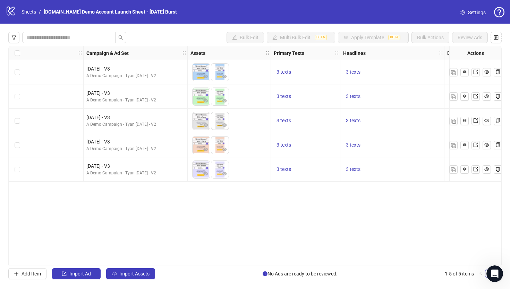
click at [13, 53] on div "Select all rows" at bounding box center [17, 53] width 17 height 14
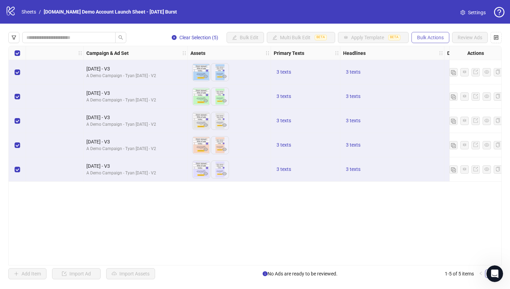
click at [416, 39] on span "Bulk Actions" at bounding box center [430, 38] width 27 height 6
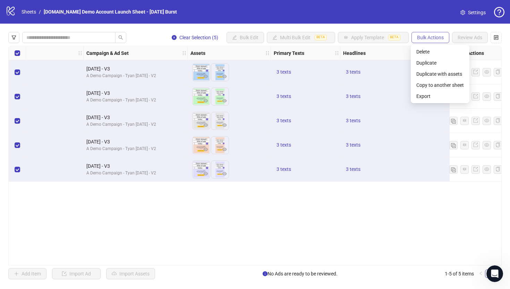
click at [416, 39] on span "Bulk Actions" at bounding box center [430, 38] width 27 height 6
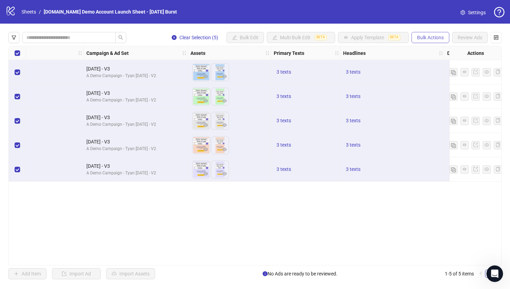
click at [416, 37] on span "Bulk Actions" at bounding box center [430, 38] width 27 height 6
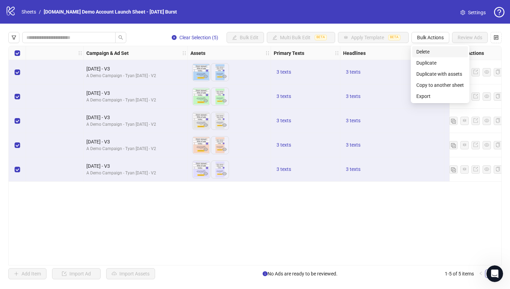
click at [416, 51] on span "Delete" at bounding box center [440, 52] width 48 height 8
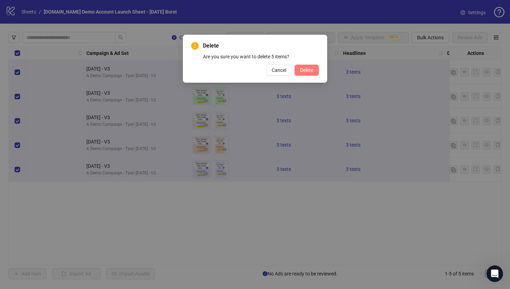
click at [305, 67] on span "Delete" at bounding box center [306, 70] width 13 height 6
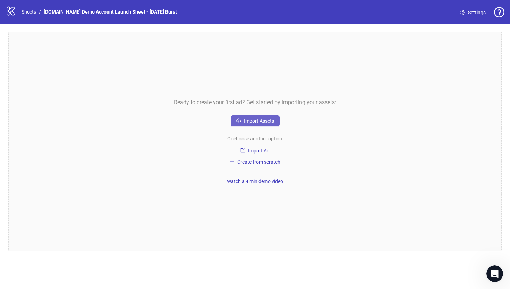
click at [245, 122] on span "Import Assets" at bounding box center [259, 121] width 30 height 6
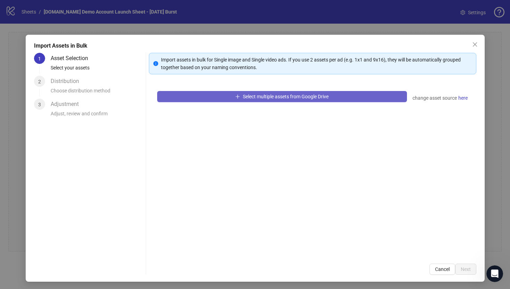
click at [208, 98] on button "Select multiple assets from Google Drive" at bounding box center [282, 96] width 250 height 11
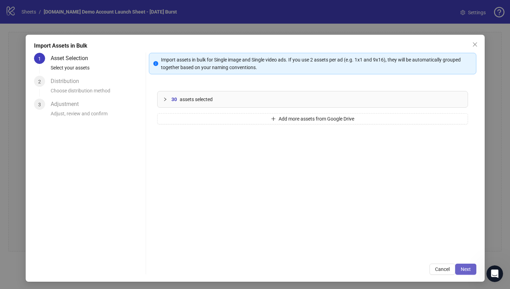
click at [416, 247] on span "Next" at bounding box center [466, 269] width 10 height 6
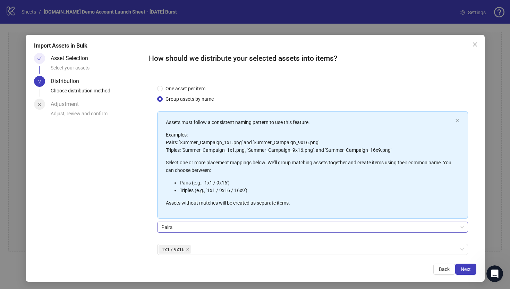
click at [170, 227] on span "Pairs" at bounding box center [312, 227] width 302 height 10
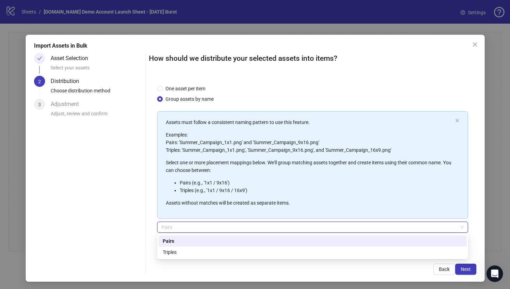
click at [176, 247] on div "Triples" at bounding box center [313, 252] width 300 height 8
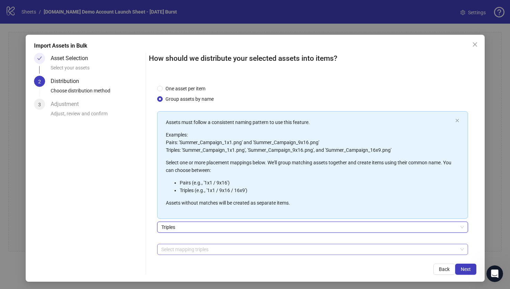
click at [183, 247] on div at bounding box center [309, 249] width 301 height 10
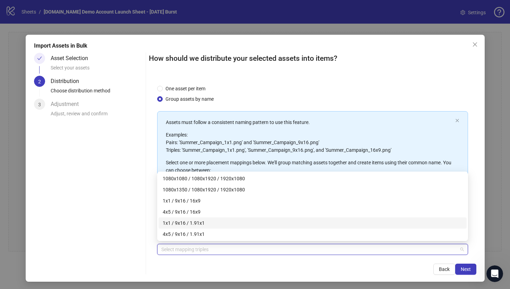
scroll to position [1, 0]
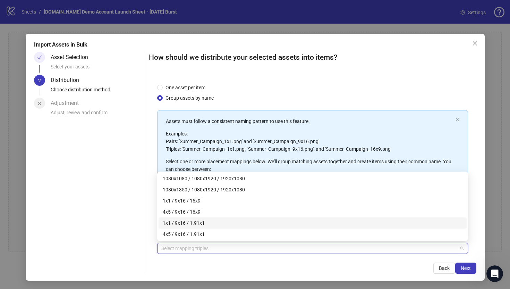
click at [153, 218] on div "One asset per item Group assets by name Assets must follow a consistent naming …" at bounding box center [312, 164] width 327 height 179
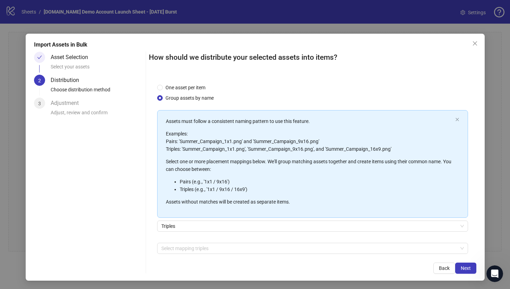
scroll to position [33, 0]
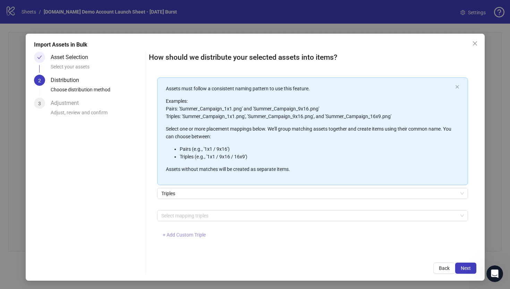
click at [176, 234] on span "+ Add Custom Triple" at bounding box center [184, 235] width 43 height 6
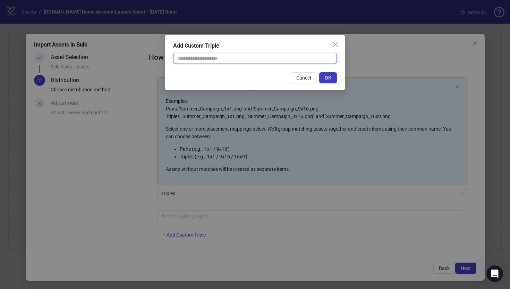
click at [187, 61] on input "text" at bounding box center [255, 58] width 164 height 11
type input "**********"
click at [331, 78] on span "OK" at bounding box center [328, 78] width 7 height 6
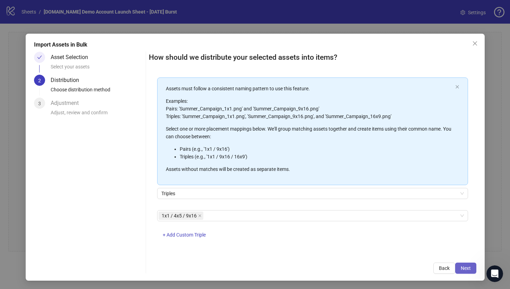
click at [416, 247] on button "Next" at bounding box center [465, 267] width 21 height 11
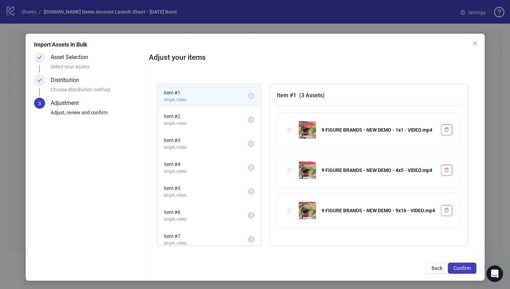
click at [226, 117] on span "Item # 2" at bounding box center [206, 116] width 84 height 8
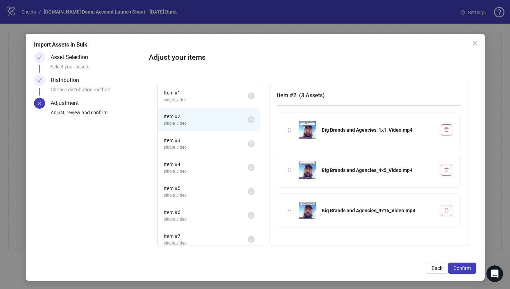
click at [225, 143] on span "Item # 3" at bounding box center [206, 140] width 84 height 8
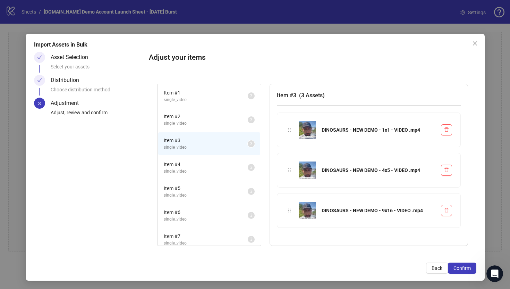
click at [225, 165] on span "Item # 4" at bounding box center [206, 164] width 84 height 8
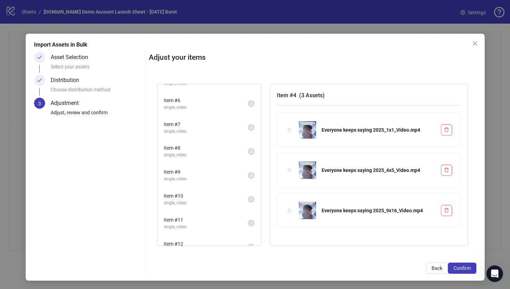
scroll to position [125, 0]
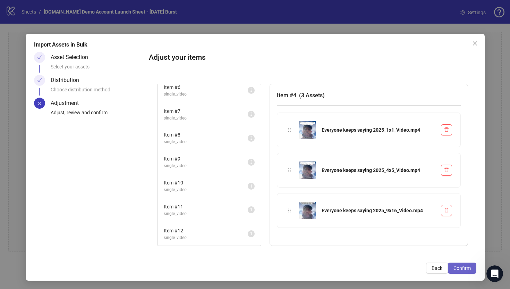
click at [416, 247] on span "Confirm" at bounding box center [461, 268] width 17 height 6
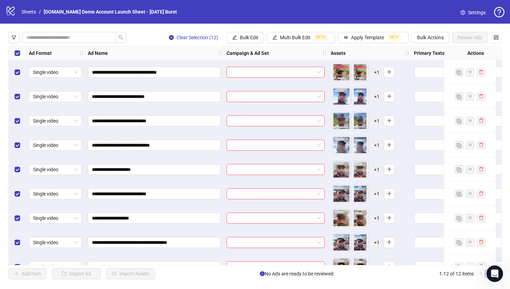
scroll to position [89, 0]
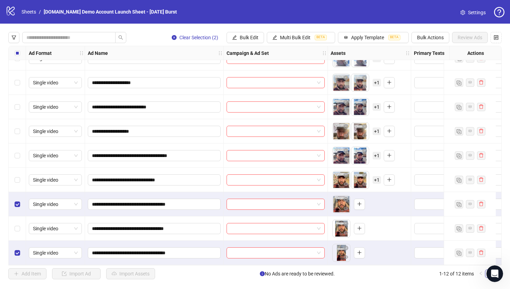
click at [1, 207] on div "**********" at bounding box center [255, 156] width 510 height 264
click at [1, 223] on div "**********" at bounding box center [255, 156] width 510 height 264
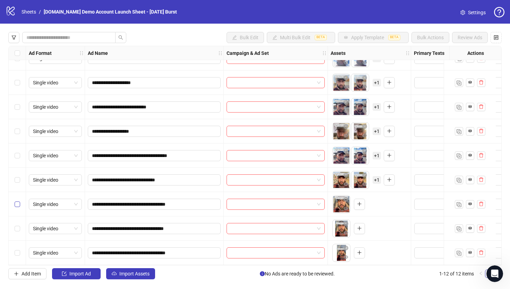
click at [16, 200] on label "Select row 10" at bounding box center [18, 204] width 6 height 8
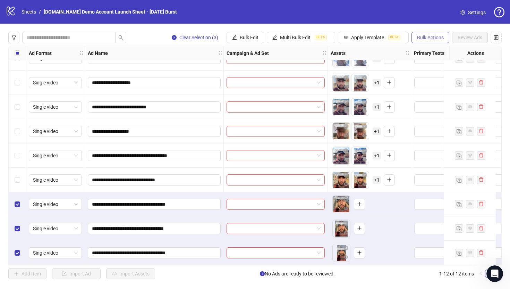
click at [416, 36] on span "Bulk Actions" at bounding box center [430, 38] width 27 height 6
click at [416, 52] on span "Delete" at bounding box center [440, 52] width 48 height 8
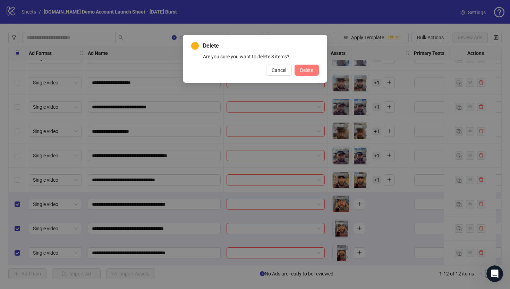
click at [308, 72] on span "Delete" at bounding box center [306, 70] width 13 height 6
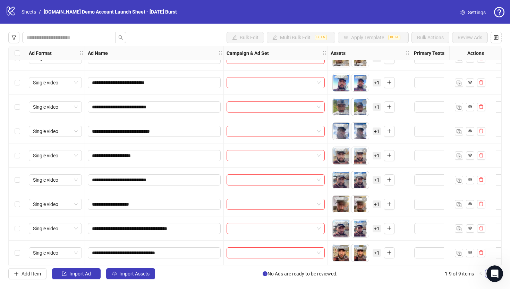
scroll to position [0, 0]
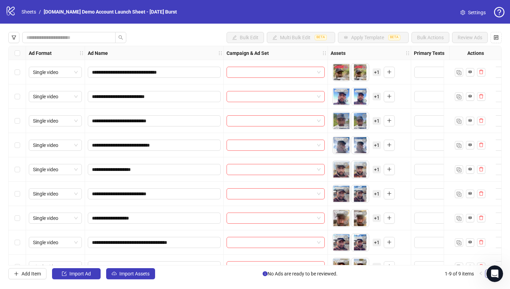
click at [14, 51] on div "Select all rows" at bounding box center [17, 53] width 17 height 14
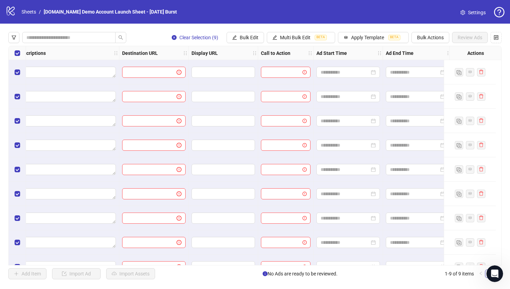
scroll to position [0, 578]
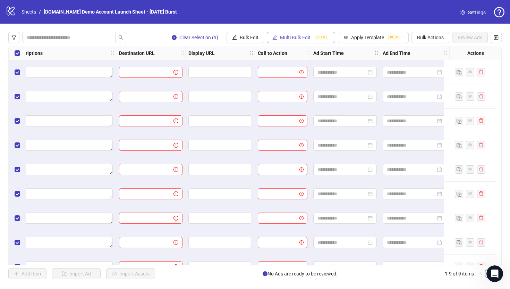
click at [293, 33] on button "Multi Bulk Edit BETA" at bounding box center [301, 37] width 68 height 11
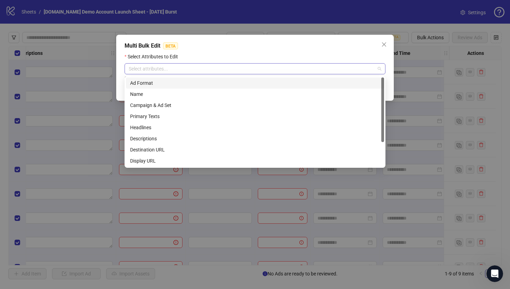
click at [229, 68] on div at bounding box center [251, 69] width 251 height 10
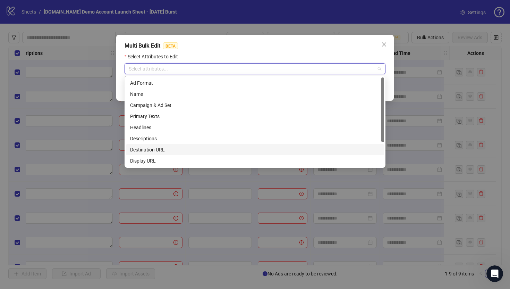
scroll to position [33, 0]
click at [142, 148] on div "Ad Start Time" at bounding box center [255, 150] width 250 height 8
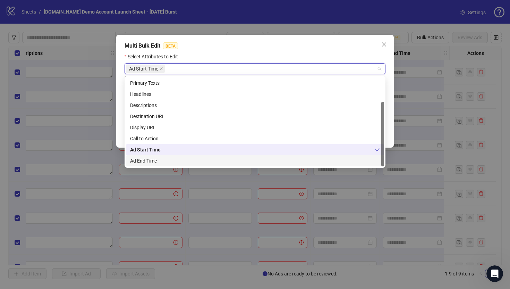
click at [144, 157] on div "Ad End Time" at bounding box center [255, 161] width 250 height 8
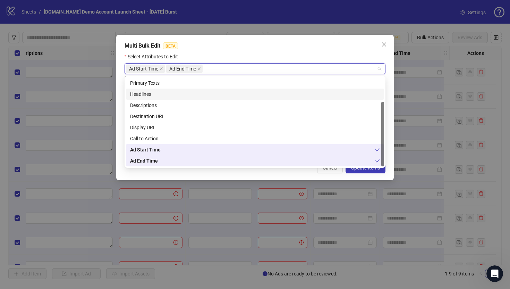
click at [218, 41] on div "Multi Bulk Edit BETA Select Attributes to Edit Ad Start Time Ad End Time Select…" at bounding box center [254, 107] width 277 height 145
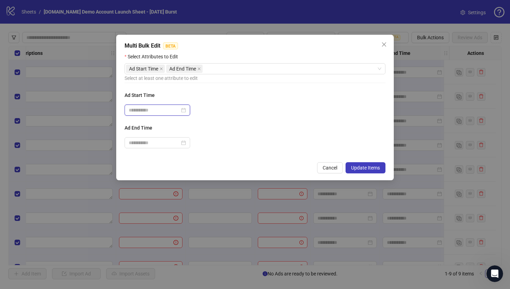
click at [154, 111] on input at bounding box center [154, 110] width 51 height 8
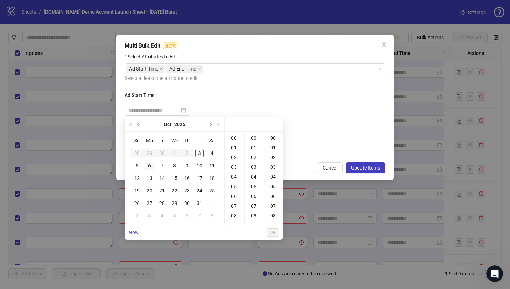
click at [148, 165] on div "6" at bounding box center [149, 165] width 8 height 8
click at [232, 205] on div "07" at bounding box center [234, 206] width 17 height 10
type input "**********"
click at [272, 234] on span "OK" at bounding box center [273, 232] width 7 height 6
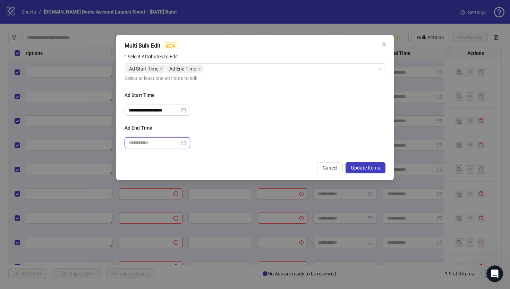
click at [150, 142] on input at bounding box center [154, 143] width 51 height 8
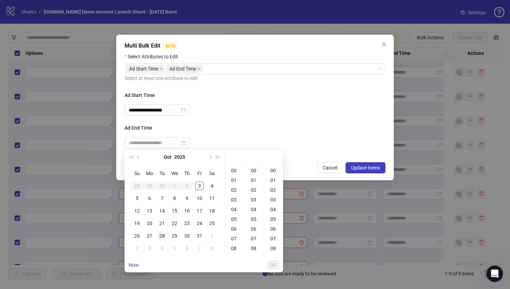
click at [162, 232] on div "28" at bounding box center [162, 235] width 8 height 8
click at [233, 240] on div "07" at bounding box center [234, 238] width 17 height 10
type input "**********"
click at [274, 247] on span "OK" at bounding box center [273, 265] width 7 height 6
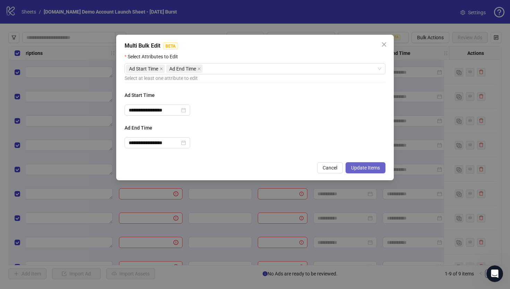
click at [362, 168] on span "Update Items" at bounding box center [365, 168] width 29 height 6
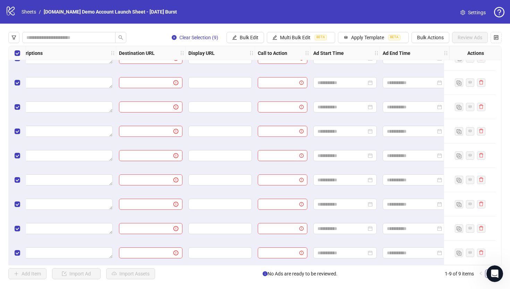
scroll to position [0, 578]
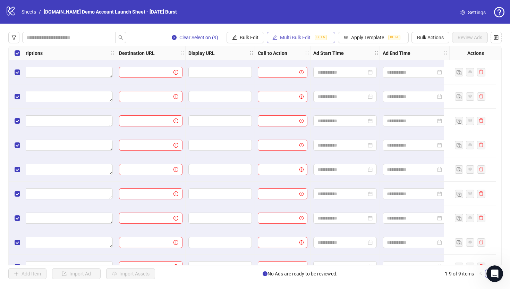
click at [278, 37] on button "Multi Bulk Edit BETA" at bounding box center [301, 37] width 68 height 11
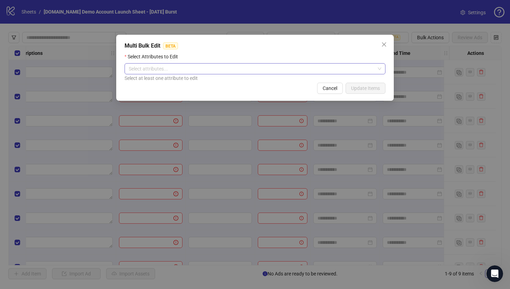
click at [175, 71] on div at bounding box center [251, 69] width 251 height 10
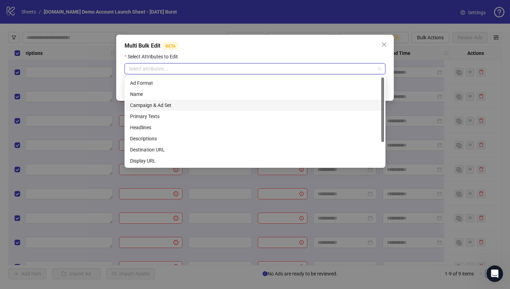
click at [144, 105] on div "Campaign & Ad Set" at bounding box center [255, 105] width 250 height 8
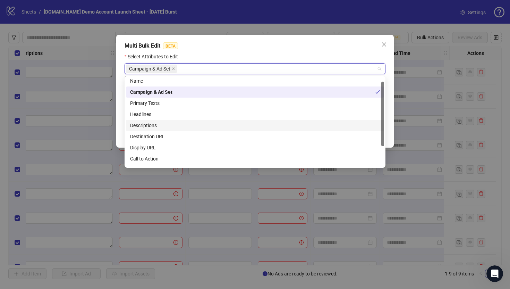
scroll to position [5, 0]
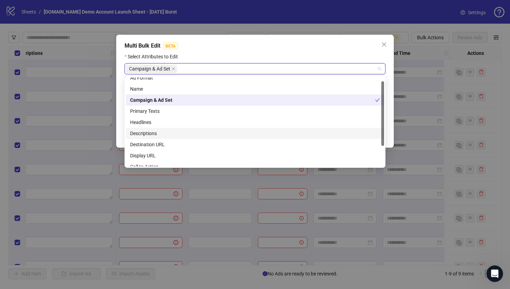
click at [143, 131] on div "Descriptions" at bounding box center [255, 133] width 250 height 8
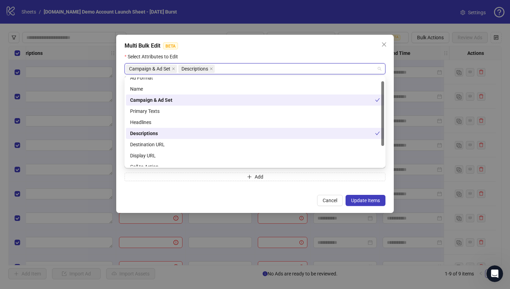
click at [142, 132] on div "Descriptions" at bounding box center [252, 133] width 245 height 8
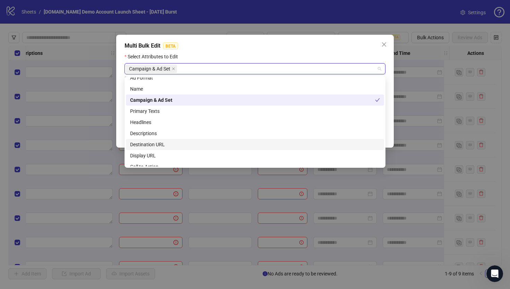
click at [142, 145] on div "Destination URL" at bounding box center [255, 144] width 250 height 8
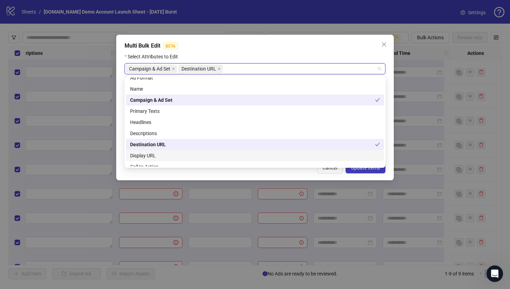
click at [142, 154] on div "Display URL" at bounding box center [255, 156] width 250 height 8
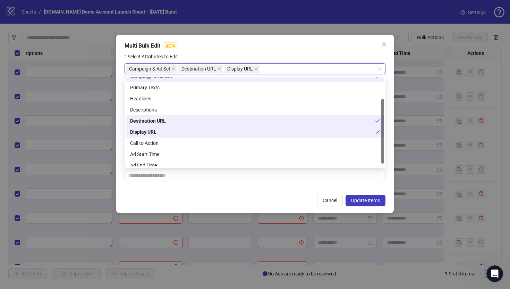
scroll to position [29, 0]
click at [140, 144] on div "Call to Action" at bounding box center [255, 142] width 250 height 8
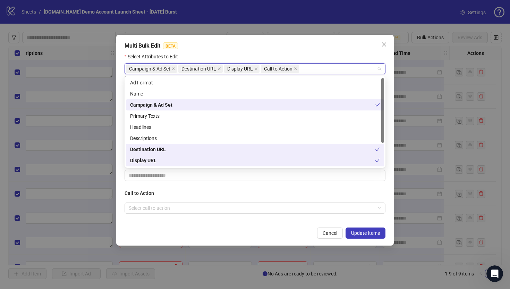
scroll to position [0, 0]
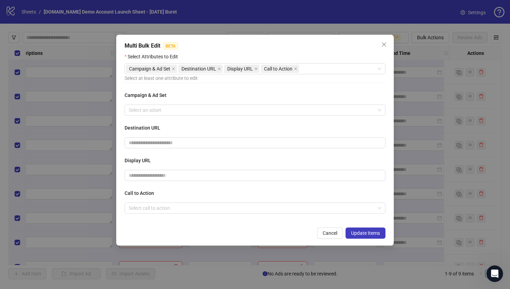
click at [257, 42] on div "Multi Bulk Edit BETA" at bounding box center [255, 46] width 261 height 8
click at [145, 113] on input "search" at bounding box center [252, 110] width 246 height 10
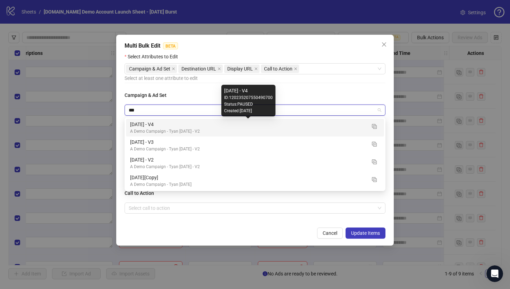
type input "****"
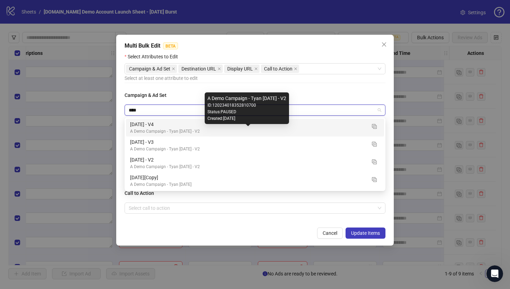
click at [154, 128] on div "[DATE] - V4" at bounding box center [248, 124] width 236 height 8
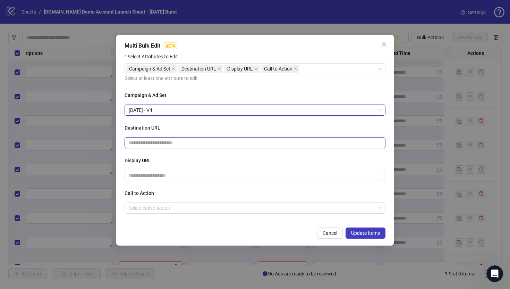
click at [152, 144] on input "text" at bounding box center [252, 143] width 247 height 8
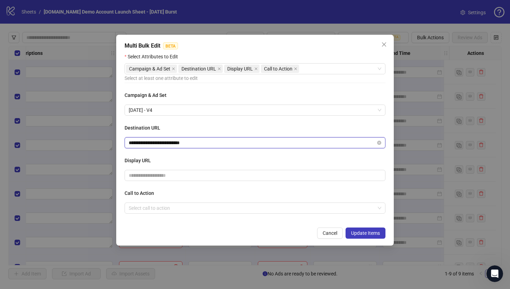
click at [194, 142] on input "**********" at bounding box center [252, 143] width 247 height 8
type input "**********"
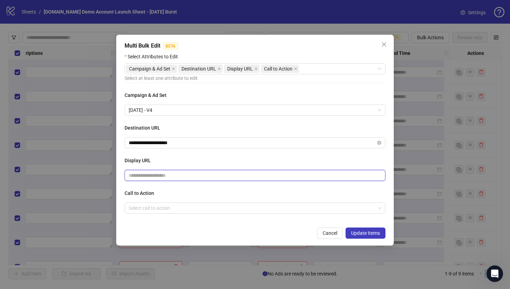
click at [149, 170] on input "text" at bounding box center [255, 175] width 261 height 11
type input "**********"
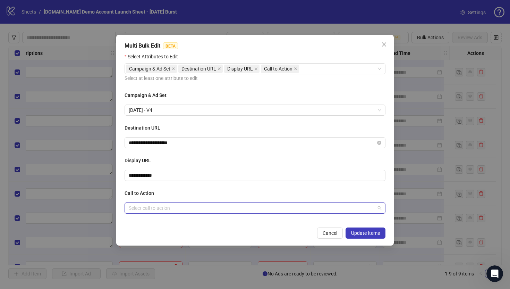
click at [153, 205] on input "search" at bounding box center [252, 208] width 246 height 10
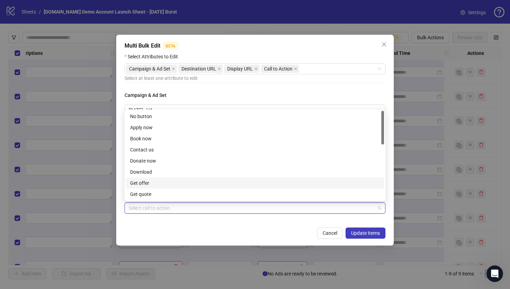
click at [141, 182] on div "Get offer" at bounding box center [255, 183] width 250 height 8
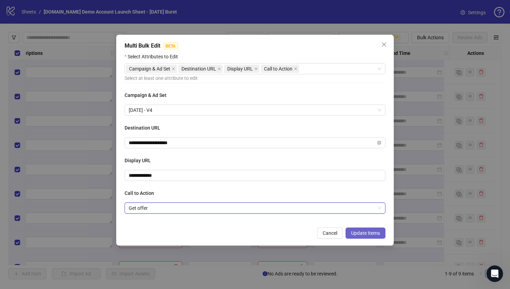
click at [362, 232] on span "Update Items" at bounding box center [365, 233] width 29 height 6
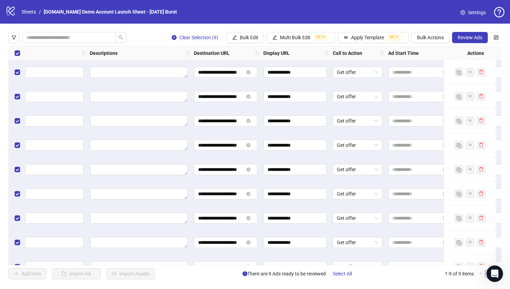
scroll to position [0, 578]
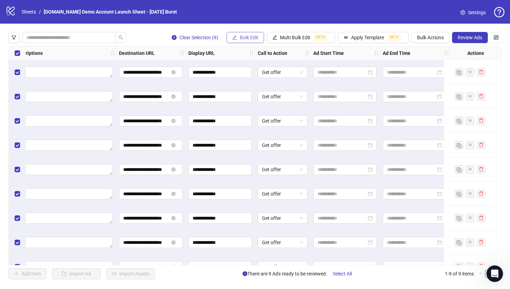
click at [237, 37] on button "Bulk Edit" at bounding box center [244, 37] width 37 height 11
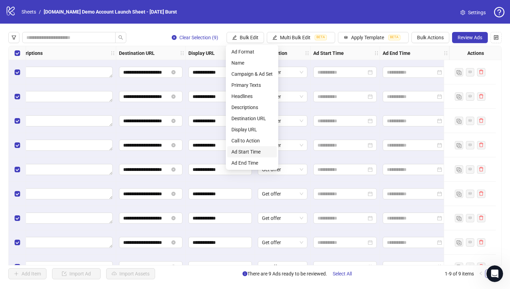
click at [243, 149] on span "Ad Start Time" at bounding box center [251, 152] width 41 height 8
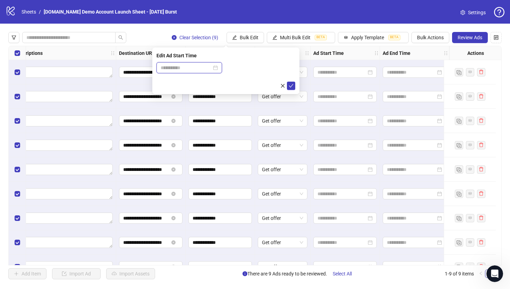
click at [186, 64] on input at bounding box center [186, 68] width 51 height 8
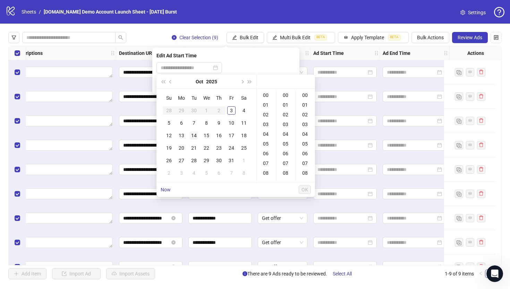
click at [193, 131] on div "14" at bounding box center [194, 135] width 8 height 8
click at [265, 136] on div "04" at bounding box center [266, 134] width 17 height 10
type input "**********"
click at [305, 190] on span "OK" at bounding box center [304, 190] width 7 height 6
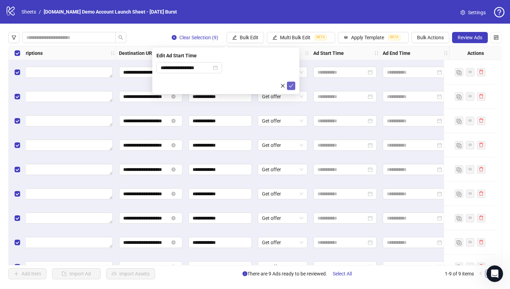
click at [292, 88] on button "submit" at bounding box center [291, 86] width 8 height 8
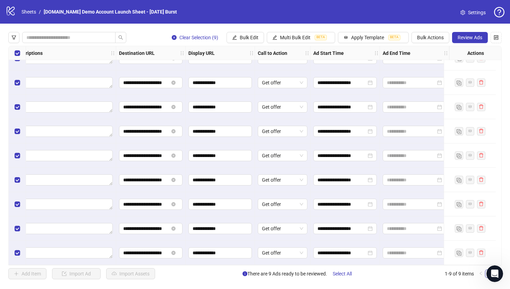
scroll to position [0, 578]
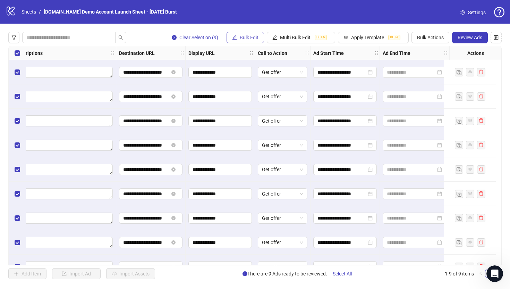
click at [247, 38] on span "Bulk Edit" at bounding box center [249, 38] width 19 height 6
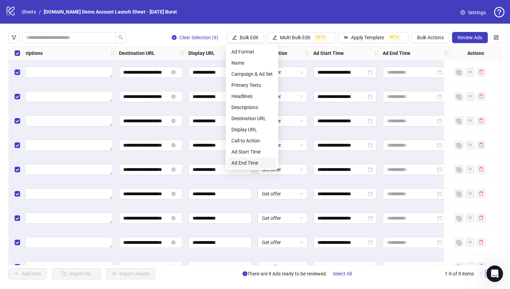
click at [238, 160] on span "Ad End Time" at bounding box center [251, 163] width 41 height 8
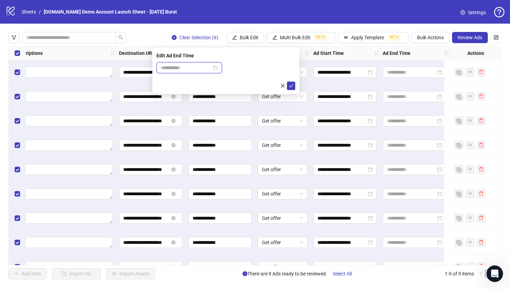
click at [192, 68] on input at bounding box center [186, 68] width 51 height 8
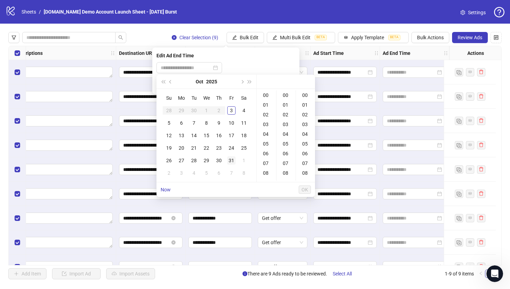
click at [231, 161] on div "31" at bounding box center [231, 160] width 8 height 8
click at [267, 153] on div "06" at bounding box center [266, 153] width 17 height 10
type input "**********"
click at [304, 189] on span "OK" at bounding box center [304, 190] width 7 height 6
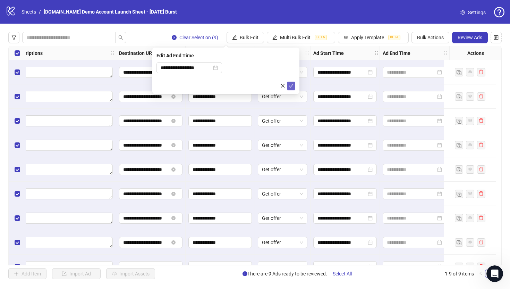
click at [290, 86] on icon "check" at bounding box center [291, 85] width 5 height 3
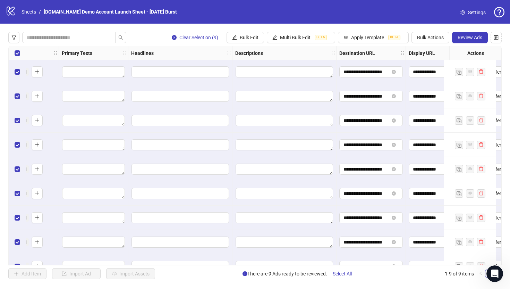
scroll to position [0, 351]
click at [291, 41] on button "Multi Bulk Edit BETA" at bounding box center [301, 37] width 68 height 11
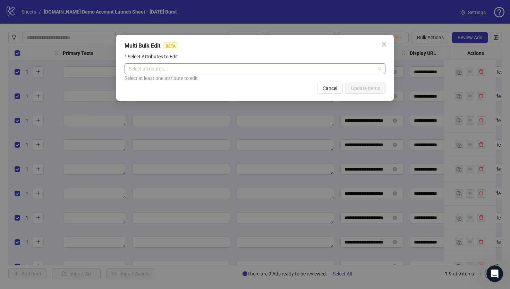
click at [188, 67] on div at bounding box center [251, 69] width 251 height 10
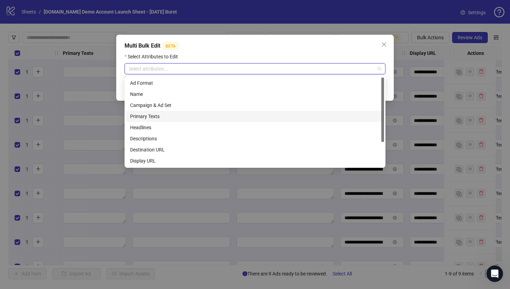
click at [136, 115] on div "Primary Texts" at bounding box center [255, 116] width 250 height 8
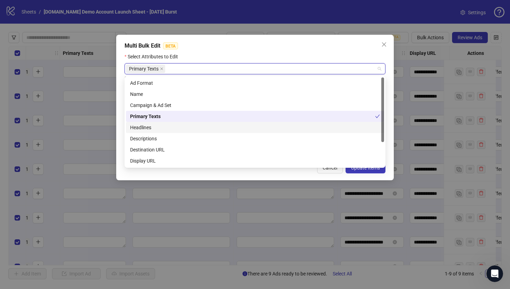
click at [136, 127] on div "Headlines" at bounding box center [255, 127] width 250 height 8
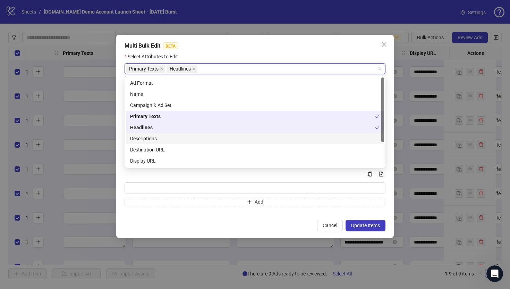
click at [136, 137] on div "Descriptions" at bounding box center [255, 139] width 250 height 8
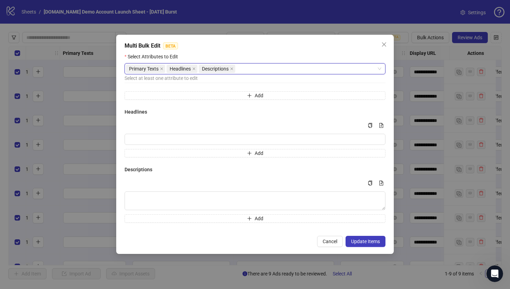
scroll to position [49, 0]
click at [381, 123] on icon "file-add" at bounding box center [381, 124] width 5 height 5
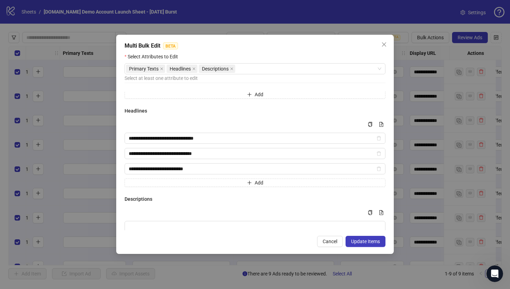
scroll to position [80, 0]
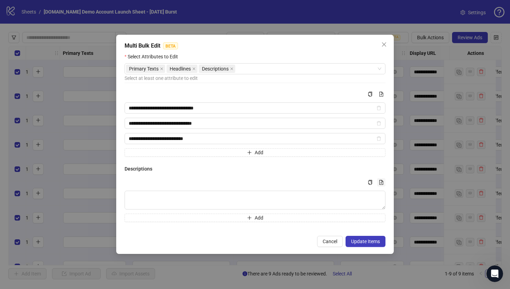
click at [380, 180] on icon "file-add" at bounding box center [381, 182] width 5 height 5
type textarea "**********"
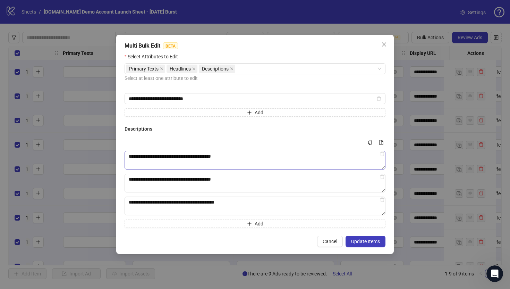
scroll to position [126, 0]
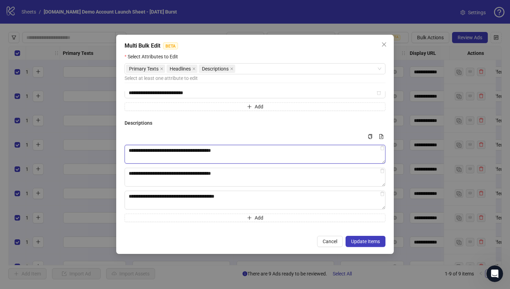
click at [383, 150] on textarea "**********" at bounding box center [255, 154] width 261 height 19
click at [379, 147] on textarea "**********" at bounding box center [255, 154] width 261 height 19
click at [383, 149] on icon "delete" at bounding box center [382, 147] width 5 height 5
type textarea "**********"
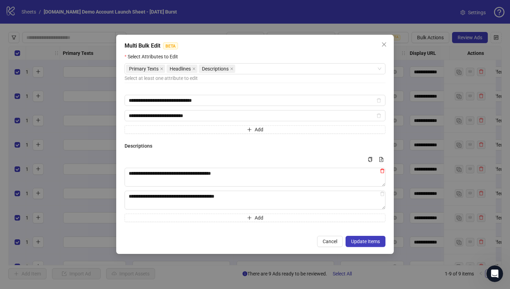
scroll to position [103, 0]
click at [383, 172] on icon "delete" at bounding box center [382, 170] width 5 height 5
type textarea "**********"
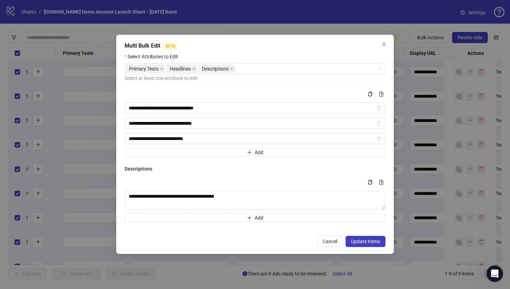
scroll to position [80, 0]
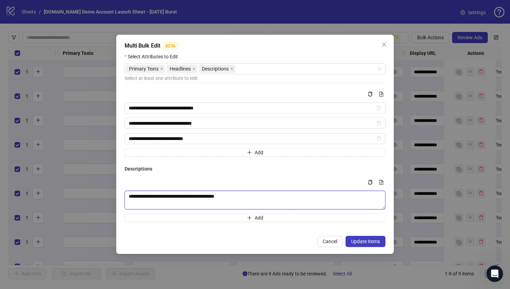
click at [381, 195] on textarea "**********" at bounding box center [255, 199] width 261 height 19
drag, startPoint x: 256, startPoint y: 196, endPoint x: 129, endPoint y: 183, distance: 127.3
click at [129, 183] on div "**********" at bounding box center [255, 200] width 261 height 44
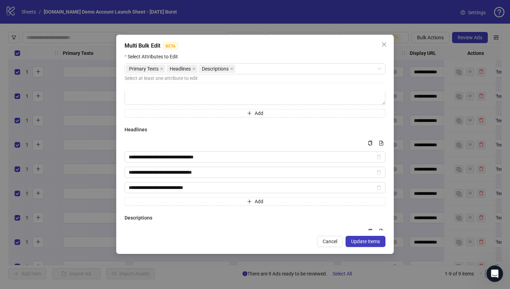
scroll to position [0, 0]
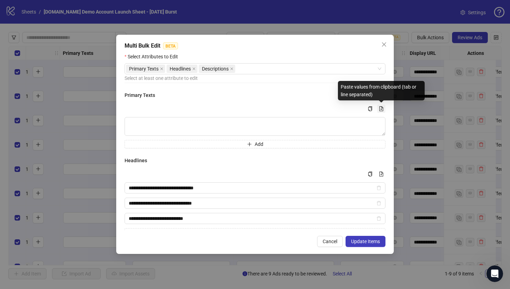
click at [380, 108] on icon "file-add" at bounding box center [381, 108] width 5 height 5
type textarea "**********"
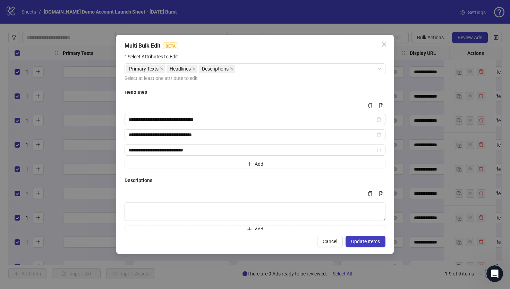
scroll to position [126, 0]
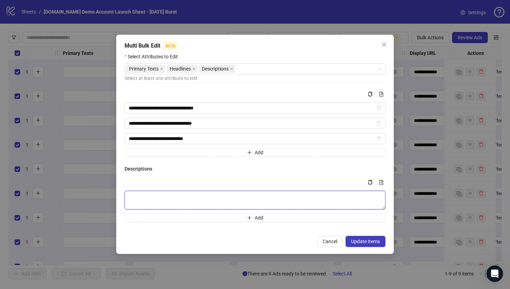
click at [180, 198] on textarea "Multi-text input container - paste or copy values" at bounding box center [255, 199] width 261 height 19
paste textarea "**********"
type textarea "**********"
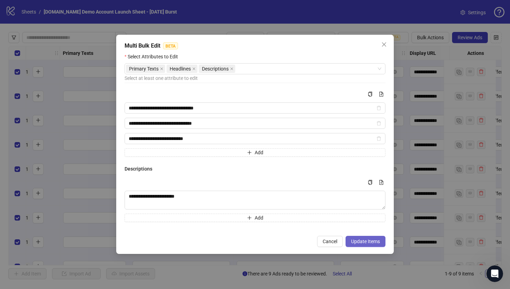
click at [365, 242] on span "Update Items" at bounding box center [365, 241] width 29 height 6
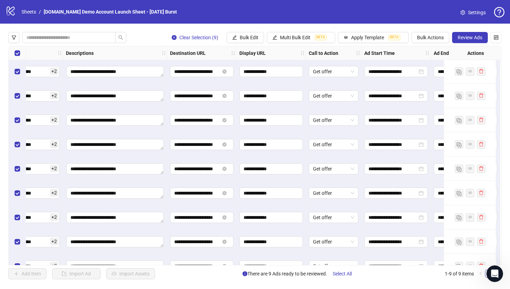
scroll to position [1, 578]
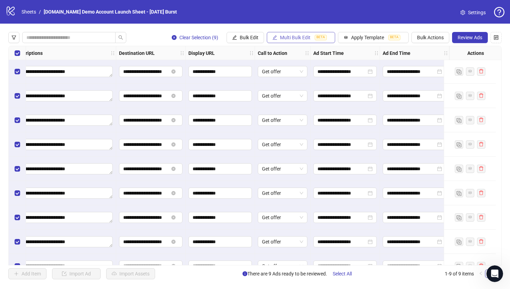
click at [295, 39] on span "Multi Bulk Edit" at bounding box center [295, 38] width 31 height 6
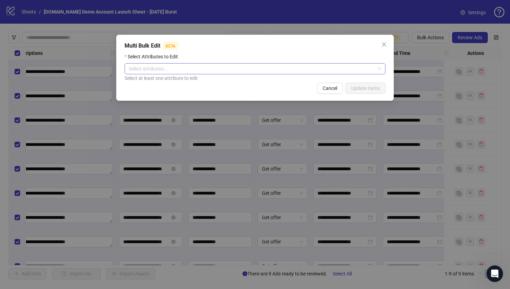
click at [209, 70] on div at bounding box center [251, 69] width 251 height 10
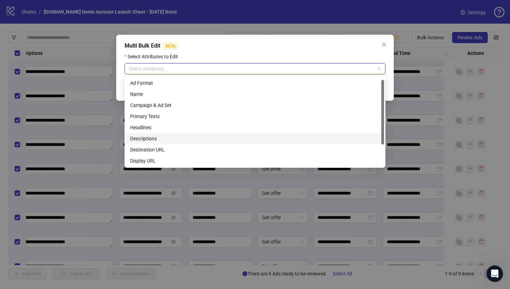
scroll to position [33, 0]
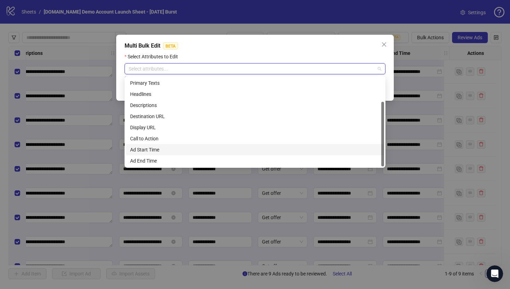
click at [149, 151] on div "Ad Start Time" at bounding box center [255, 150] width 250 height 8
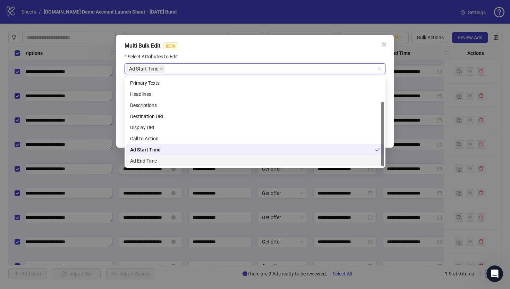
click at [147, 158] on div "Ad End Time" at bounding box center [255, 161] width 250 height 8
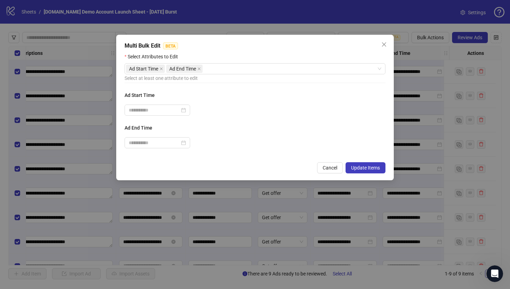
click at [244, 47] on div "Multi Bulk Edit BETA" at bounding box center [255, 46] width 261 height 8
click at [155, 111] on input at bounding box center [154, 110] width 51 height 8
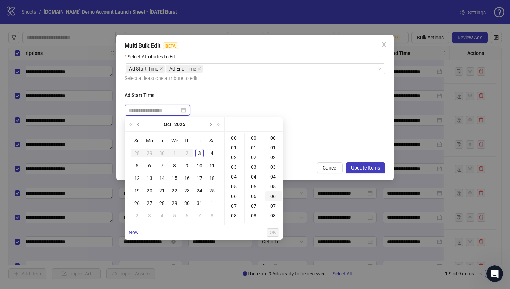
type input "**********"
click at [139, 166] on div "5" at bounding box center [137, 165] width 8 height 8
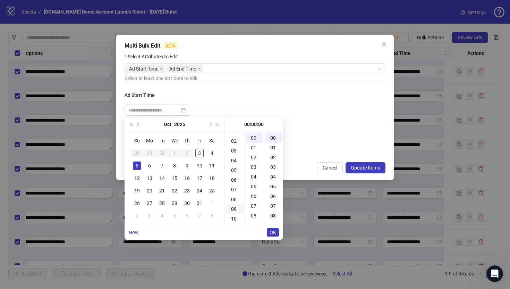
click at [234, 208] on div "09" at bounding box center [234, 209] width 17 height 10
type input "**********"
click at [276, 233] on button "OK" at bounding box center [273, 232] width 12 height 8
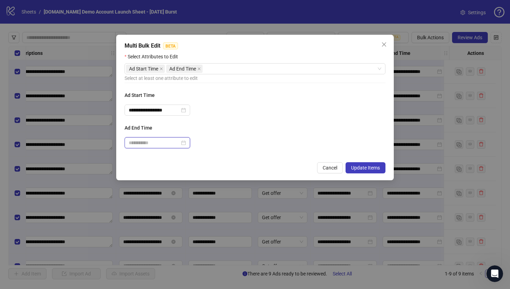
click at [145, 143] on input at bounding box center [154, 143] width 51 height 8
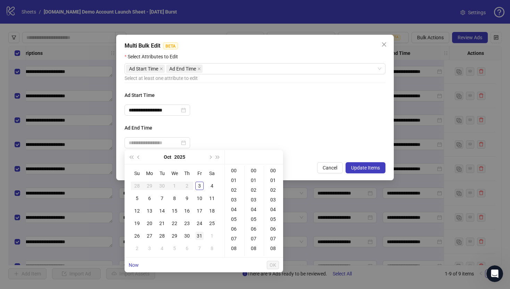
click at [202, 236] on div "31" at bounding box center [199, 235] width 8 height 8
click at [233, 243] on div "20" at bounding box center [234, 244] width 17 height 10
type input "**********"
click at [273, 247] on span "OK" at bounding box center [273, 265] width 7 height 6
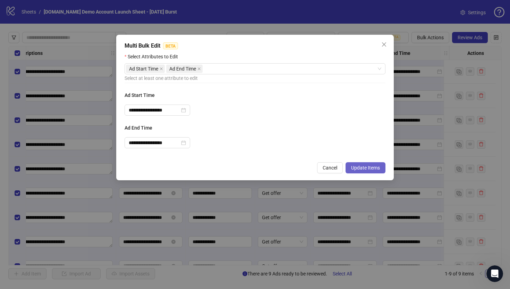
click at [363, 167] on span "Update Items" at bounding box center [365, 168] width 29 height 6
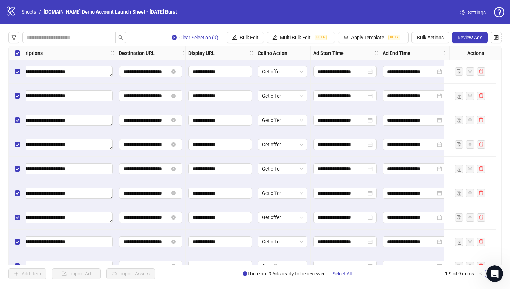
scroll to position [0, 578]
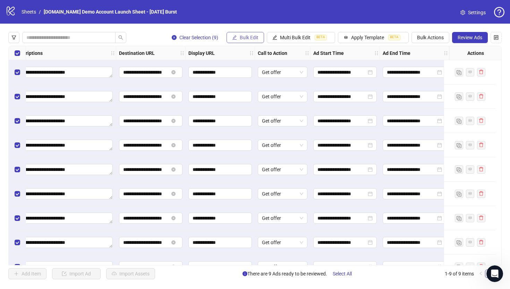
click at [244, 40] on span "Bulk Edit" at bounding box center [249, 38] width 19 height 6
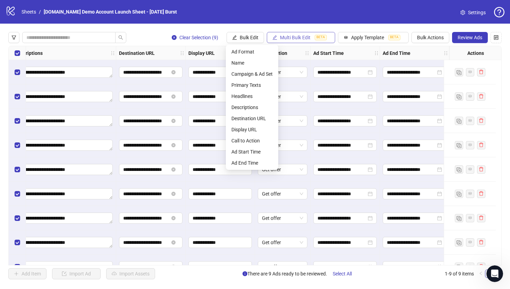
click at [306, 39] on span "Multi Bulk Edit" at bounding box center [295, 38] width 31 height 6
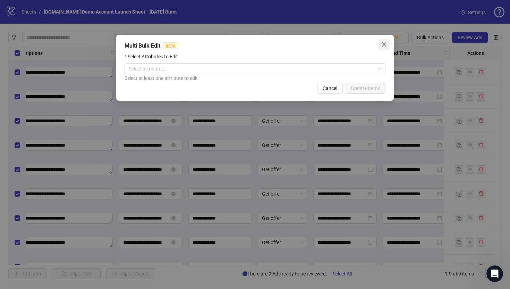
click at [385, 44] on icon "close" at bounding box center [384, 45] width 6 height 6
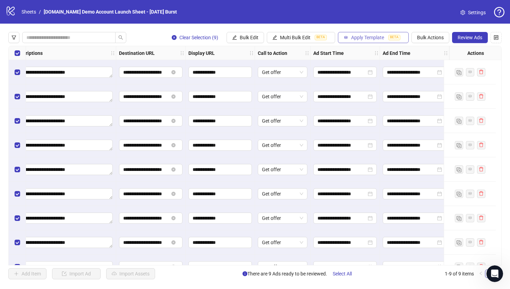
click at [357, 41] on button "Apply Template BETA" at bounding box center [373, 37] width 71 height 11
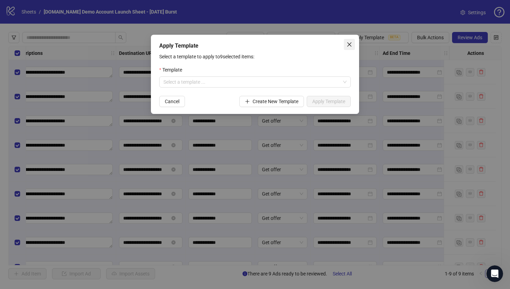
click at [349, 46] on icon "close" at bounding box center [350, 45] width 6 height 6
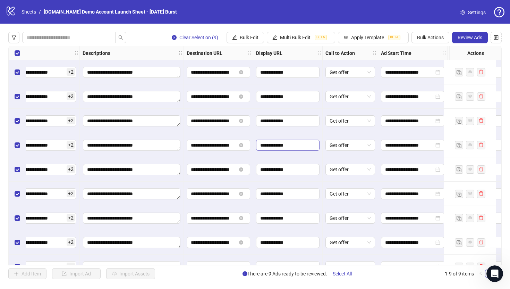
scroll to position [0, 414]
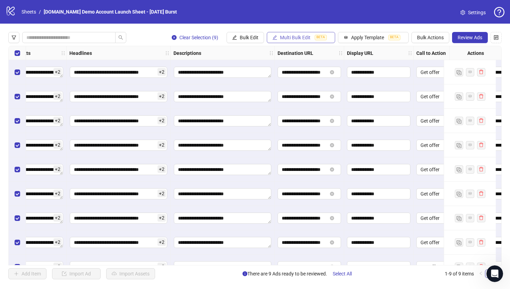
click at [287, 36] on span "Multi Bulk Edit" at bounding box center [295, 38] width 31 height 6
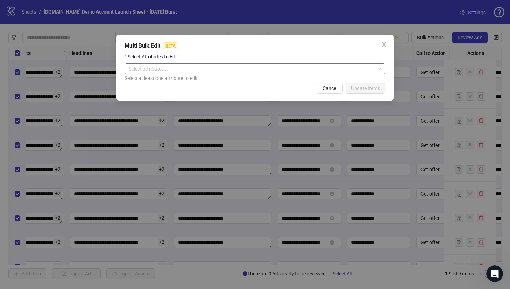
click at [216, 68] on div at bounding box center [251, 69] width 251 height 10
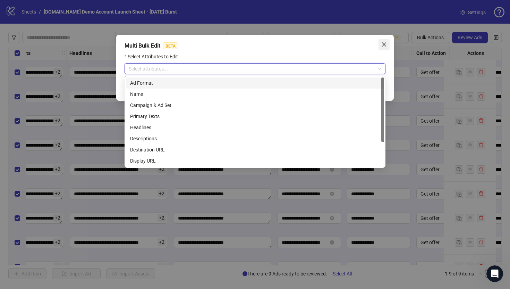
click at [385, 45] on icon "close" at bounding box center [384, 44] width 4 height 4
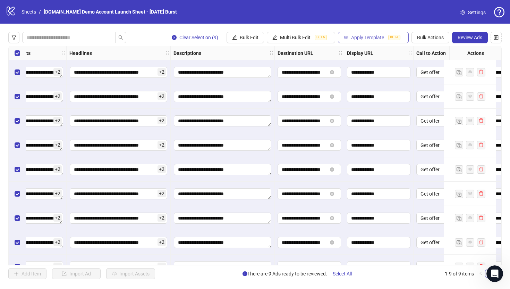
click at [368, 35] on span "Apply Template" at bounding box center [367, 38] width 33 height 6
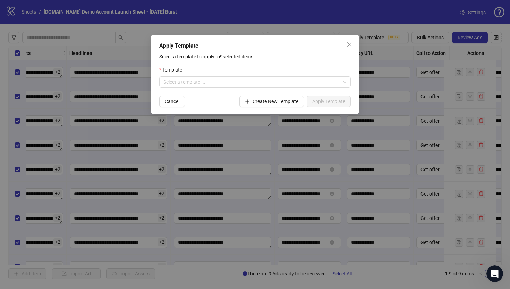
click at [186, 89] on form "Template Select a template ... Cancel Create New Template Apply Template" at bounding box center [254, 86] width 191 height 41
click at [186, 83] on input "search" at bounding box center [251, 82] width 177 height 10
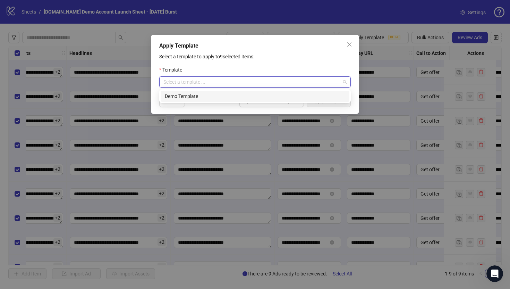
click at [183, 99] on div "Demo Template" at bounding box center [255, 96] width 180 height 8
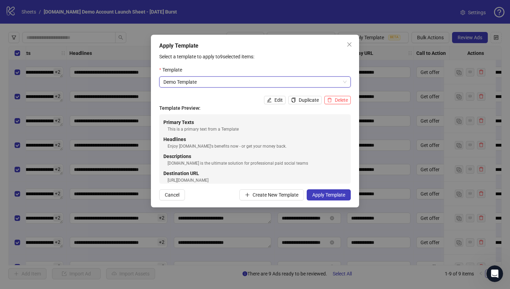
scroll to position [7, 0]
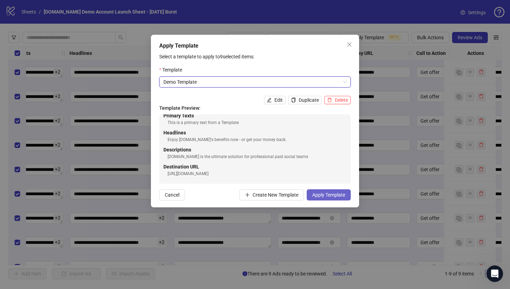
click at [321, 194] on span "Apply Template" at bounding box center [328, 195] width 33 height 6
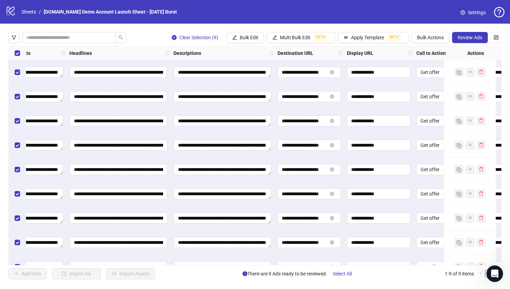
scroll to position [17, 414]
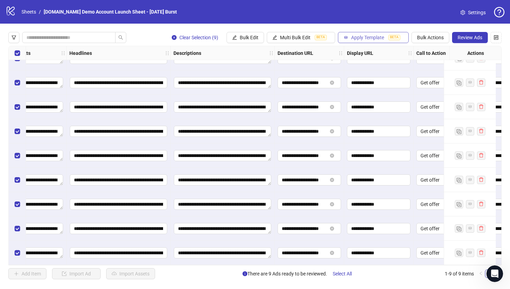
click at [359, 36] on span "Apply Template" at bounding box center [367, 38] width 33 height 6
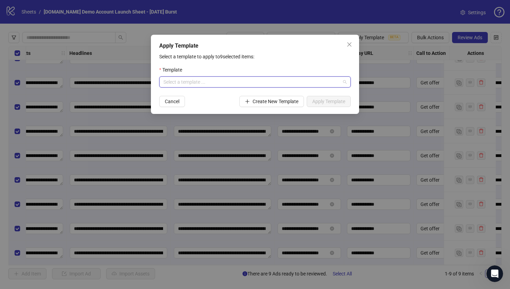
click at [216, 80] on input "search" at bounding box center [251, 82] width 177 height 10
click at [183, 96] on div "Demo Template" at bounding box center [255, 96] width 180 height 8
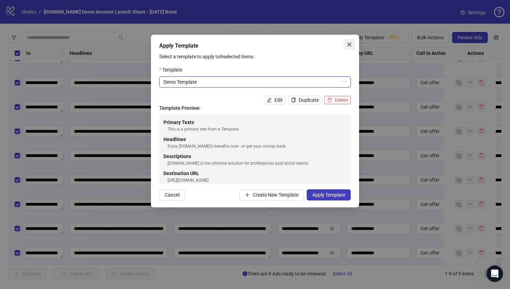
click at [350, 44] on icon "close" at bounding box center [350, 45] width 6 height 6
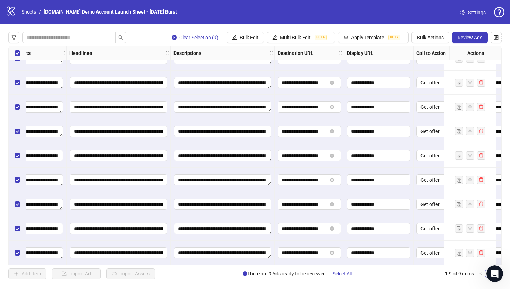
scroll to position [0, 414]
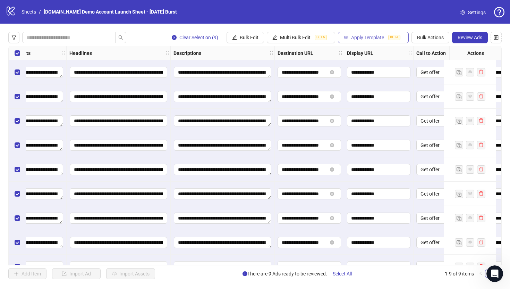
click at [356, 36] on span "Apply Template" at bounding box center [367, 38] width 33 height 6
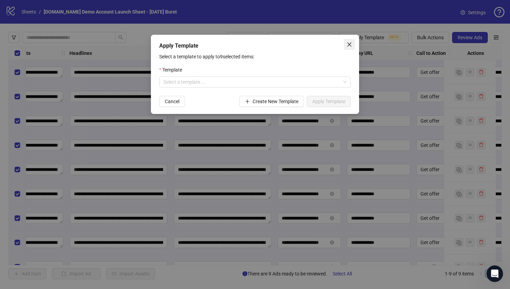
click at [349, 43] on icon "close" at bounding box center [350, 45] width 6 height 6
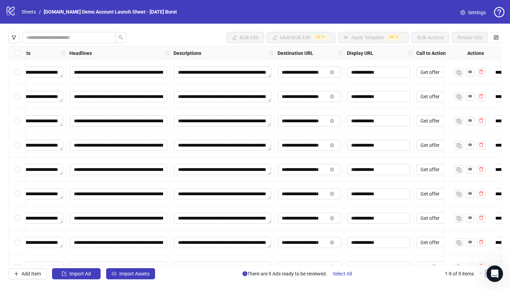
click at [25, 14] on link "Sheets" at bounding box center [28, 12] width 17 height 8
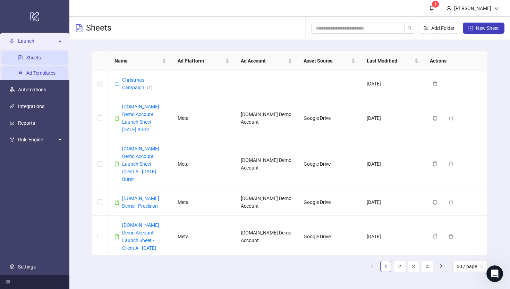
click at [31, 72] on link "Ad Templates" at bounding box center [40, 73] width 29 height 6
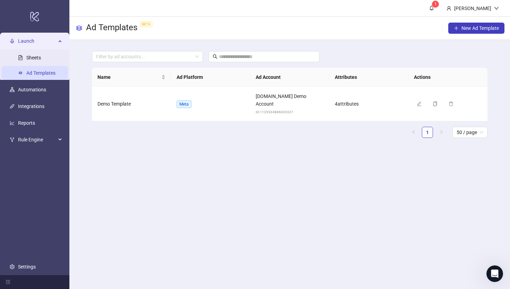
click at [26, 44] on span "Launch" at bounding box center [37, 41] width 38 height 14
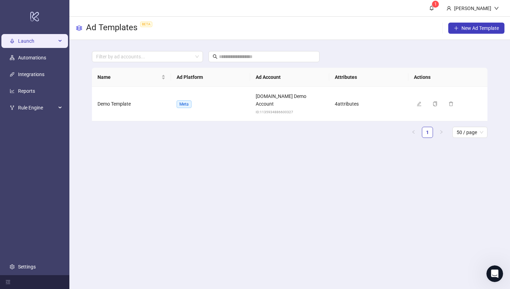
click at [31, 39] on span "Launch" at bounding box center [37, 41] width 38 height 14
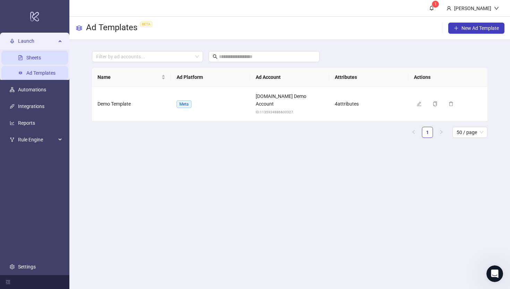
click at [35, 58] on link "Sheets" at bounding box center [33, 58] width 15 height 6
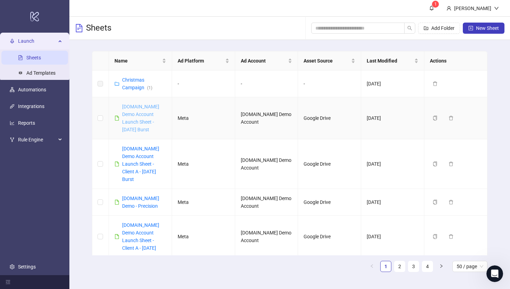
click at [134, 114] on link "[DOMAIN_NAME] Demo Account Launch Sheet - [DATE] Burst" at bounding box center [140, 118] width 37 height 28
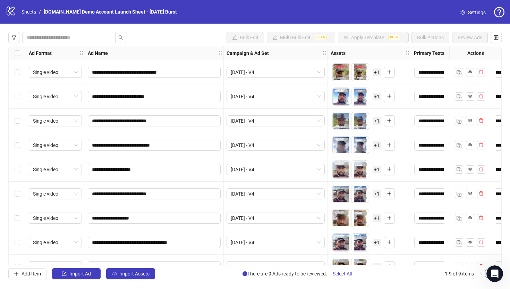
click at [416, 11] on span "Settings" at bounding box center [477, 13] width 18 height 8
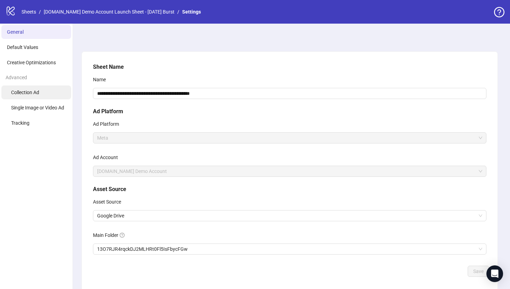
click at [22, 91] on span "Collection Ad" at bounding box center [25, 92] width 28 height 6
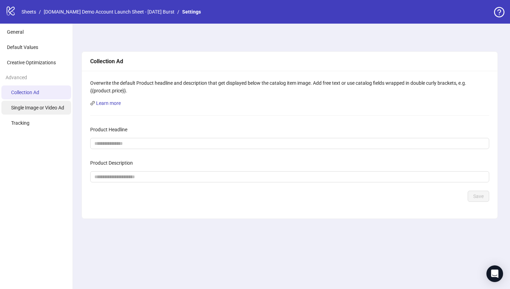
click at [25, 105] on span "Single Image or Video Ad" at bounding box center [37, 108] width 53 height 6
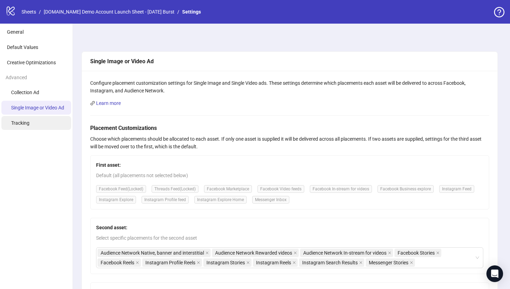
click at [17, 120] on span "Tracking" at bounding box center [20, 123] width 18 height 6
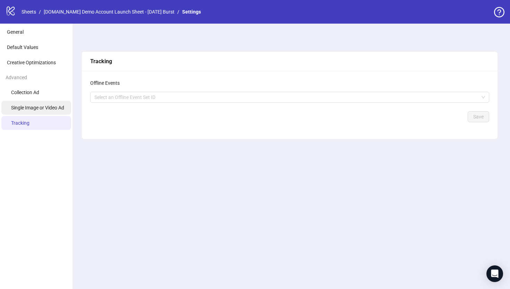
click at [21, 105] on span "Single Image or Video Ad" at bounding box center [37, 108] width 53 height 6
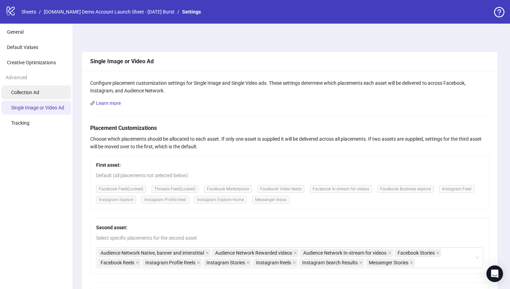
click at [27, 90] on span "Collection Ad" at bounding box center [25, 92] width 28 height 6
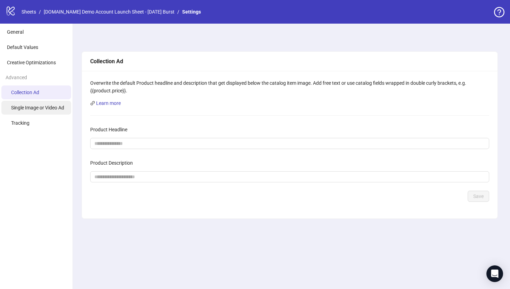
click at [29, 108] on span "Single Image or Video Ad" at bounding box center [37, 108] width 53 height 6
